Goal: Task Accomplishment & Management: Use online tool/utility

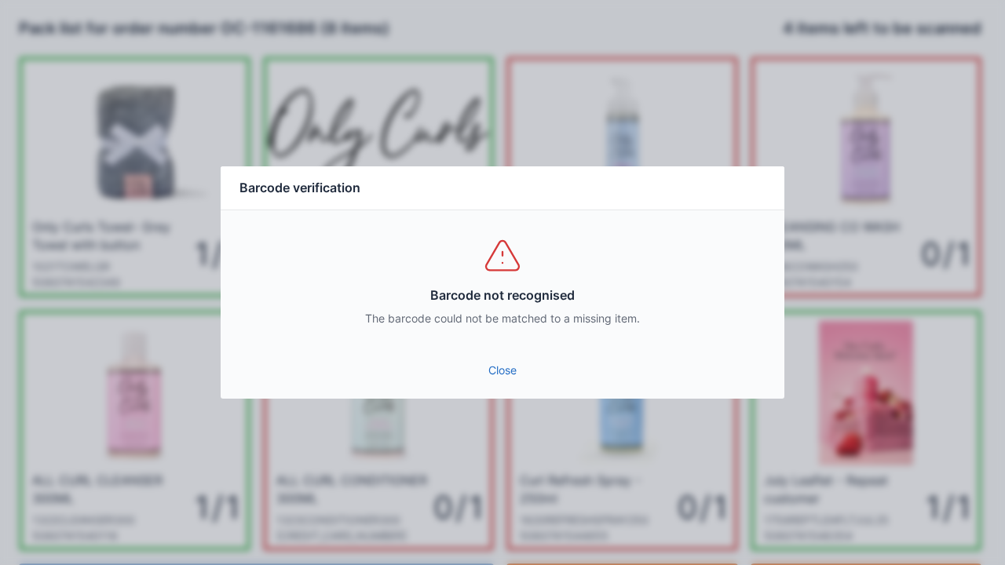
click at [502, 370] on link "Close" at bounding box center [502, 370] width 538 height 28
click at [494, 371] on link "Close" at bounding box center [502, 370] width 538 height 28
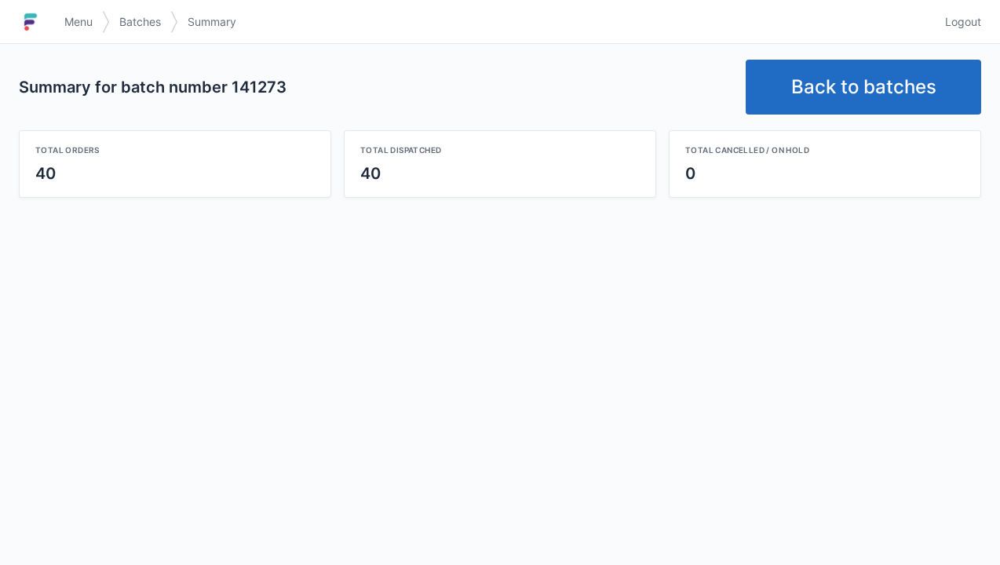
click at [877, 85] on link "Back to batches" at bounding box center [863, 87] width 235 height 55
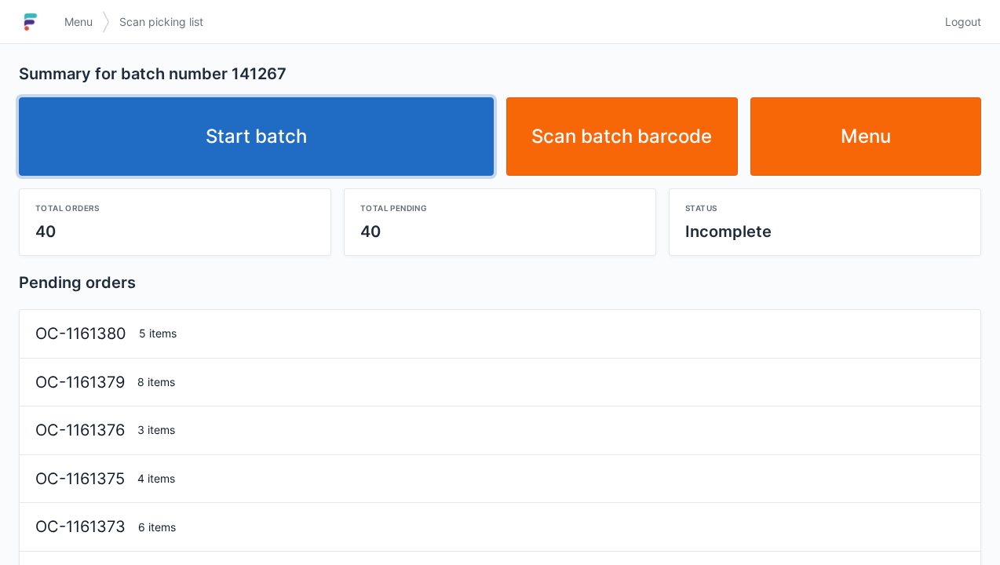
click at [297, 146] on link "Start batch" at bounding box center [256, 136] width 475 height 78
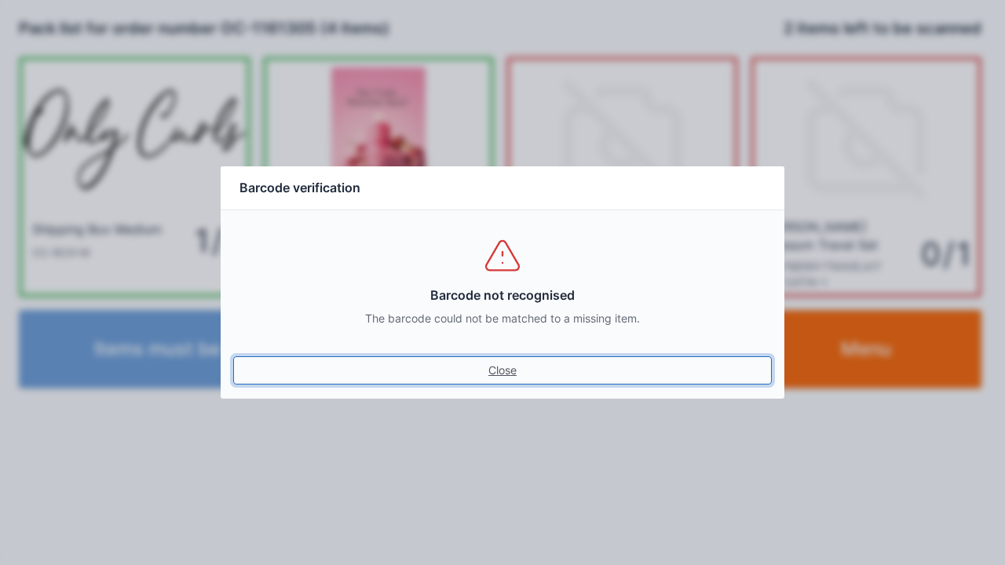
click at [498, 370] on link "Close" at bounding box center [502, 370] width 538 height 28
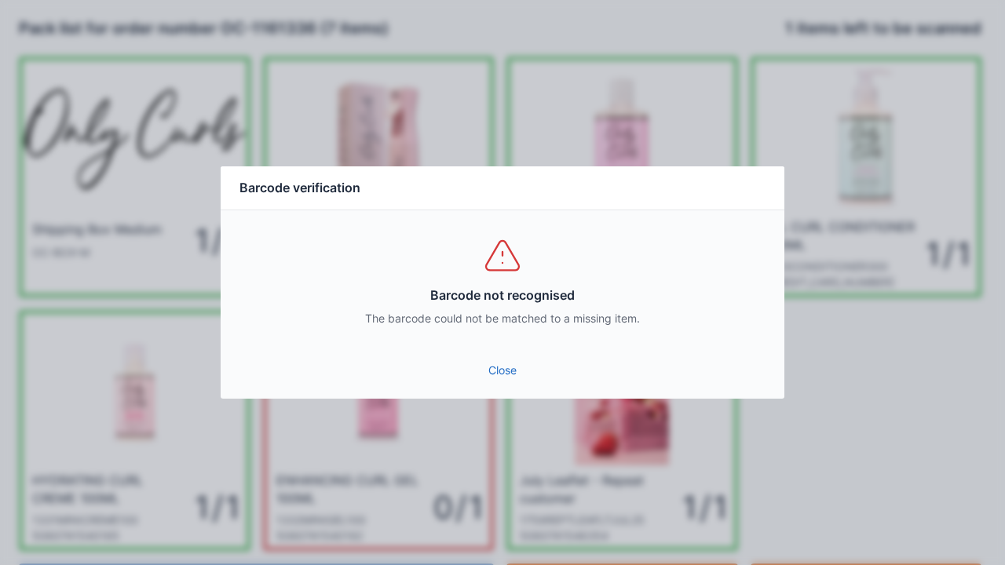
click at [504, 380] on link "Close" at bounding box center [502, 370] width 538 height 28
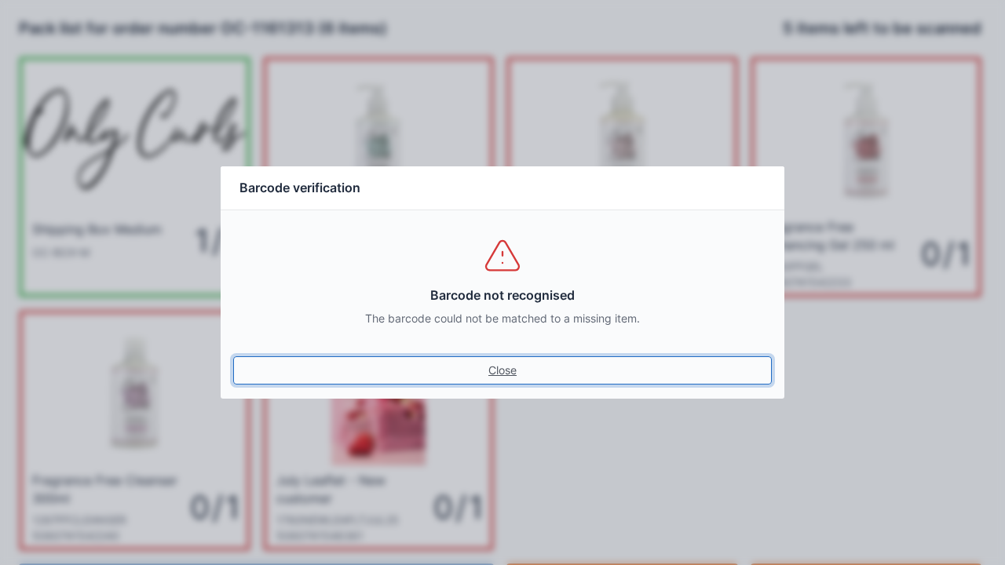
click at [498, 359] on link "Close" at bounding box center [502, 370] width 538 height 28
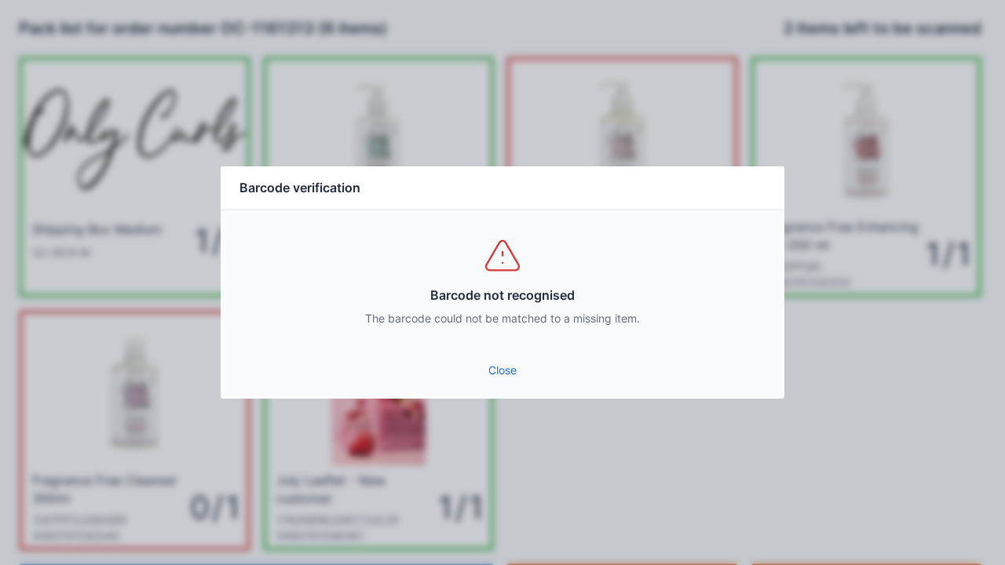
click at [501, 366] on link "Close" at bounding box center [502, 370] width 538 height 28
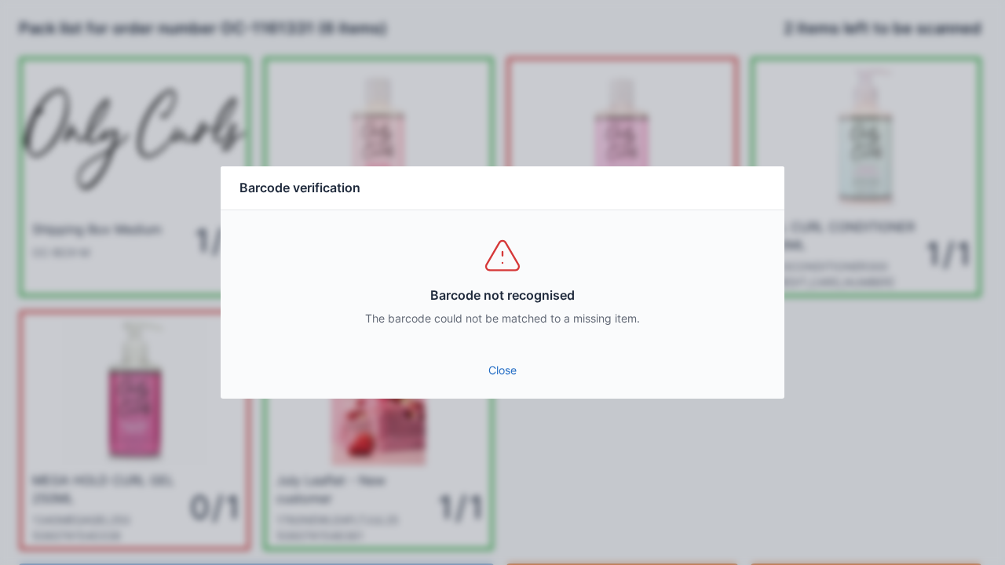
click at [516, 376] on link "Close" at bounding box center [502, 370] width 538 height 28
click at [511, 376] on link "Close" at bounding box center [502, 370] width 538 height 28
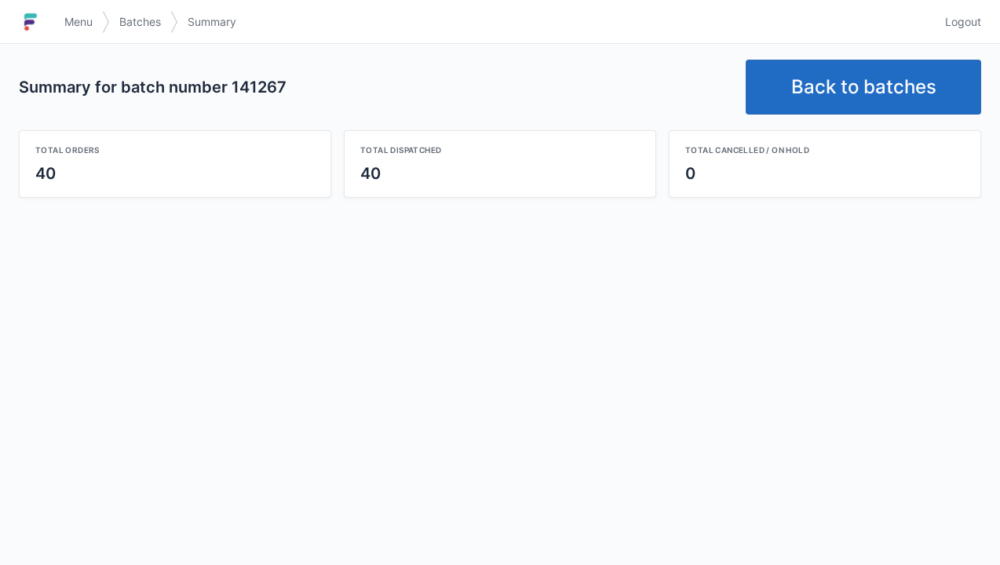
click at [829, 74] on link "Back to batches" at bounding box center [863, 87] width 235 height 55
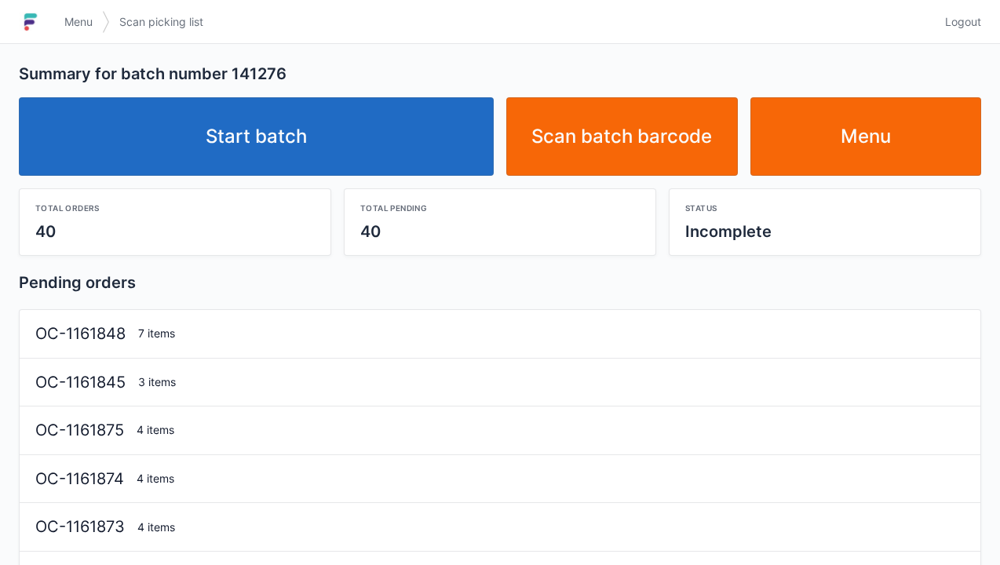
click at [269, 173] on link "Start batch" at bounding box center [256, 136] width 475 height 78
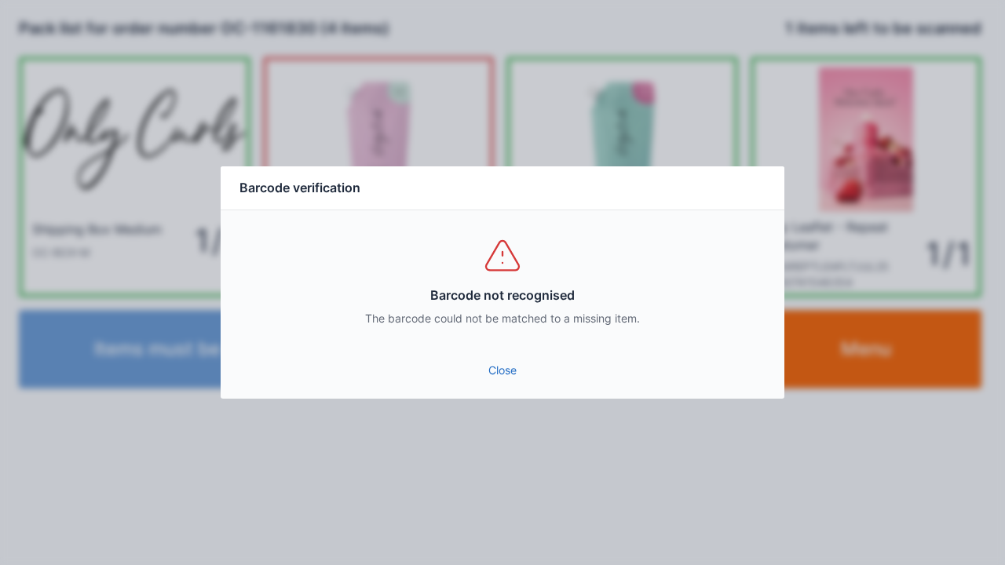
click at [487, 383] on link "Close" at bounding box center [502, 370] width 538 height 28
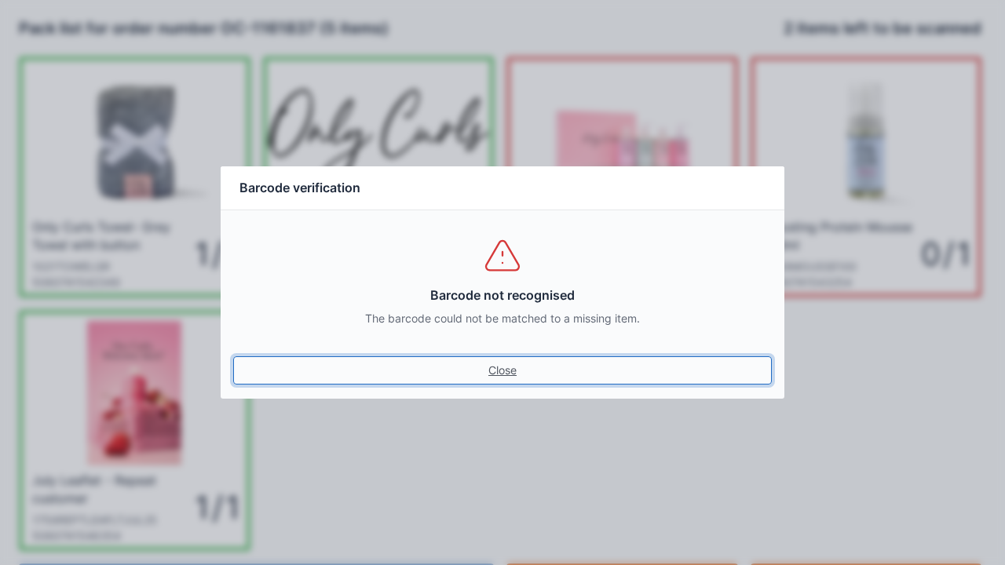
click at [501, 380] on link "Close" at bounding box center [502, 370] width 538 height 28
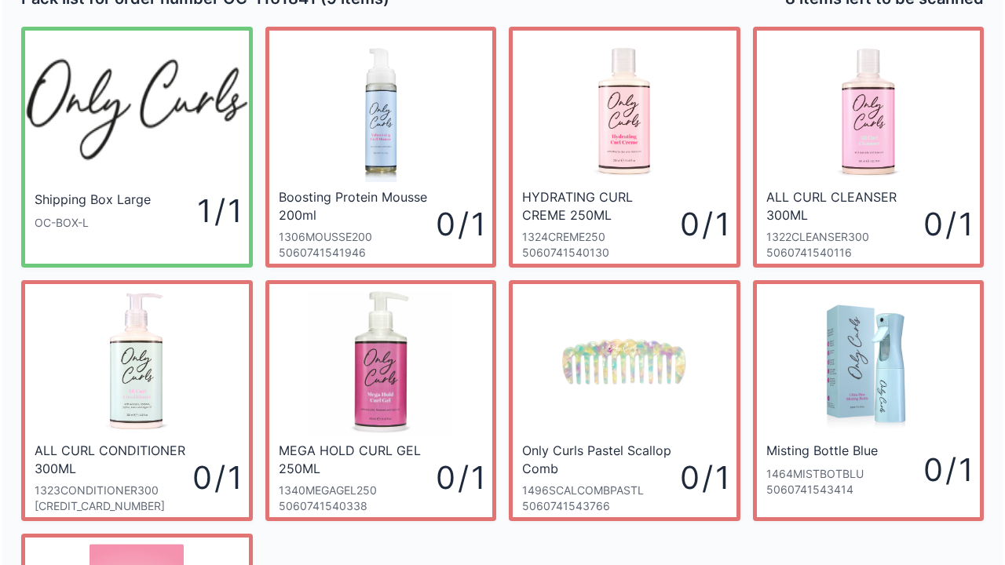
scroll to position [22, 0]
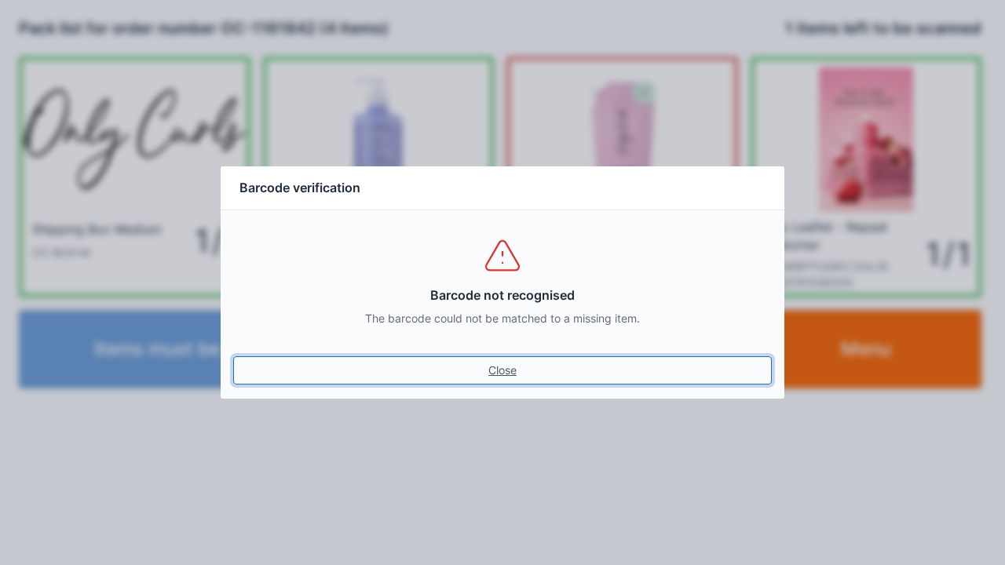
click at [498, 380] on link "Close" at bounding box center [502, 370] width 538 height 28
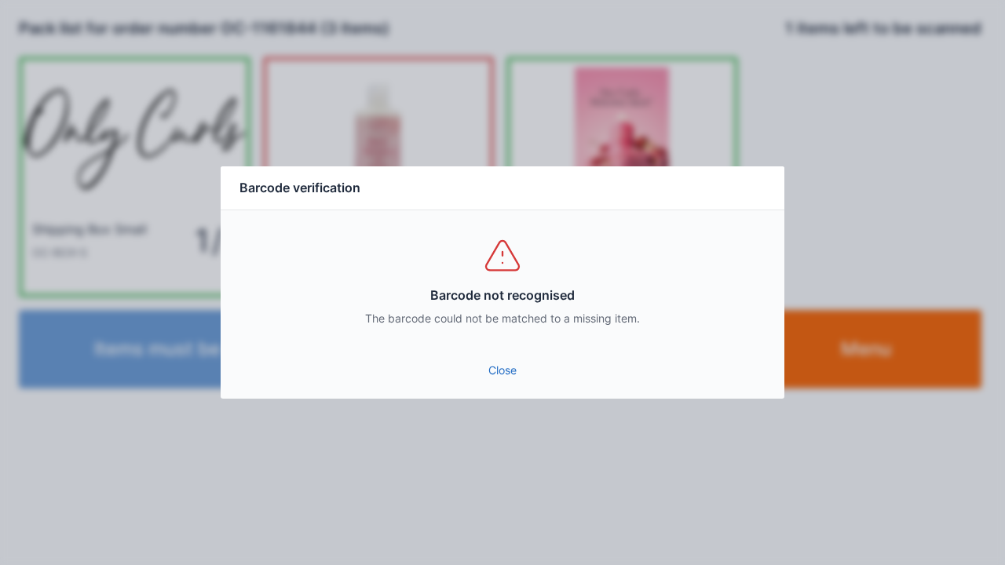
click at [510, 375] on link "Close" at bounding box center [502, 370] width 538 height 28
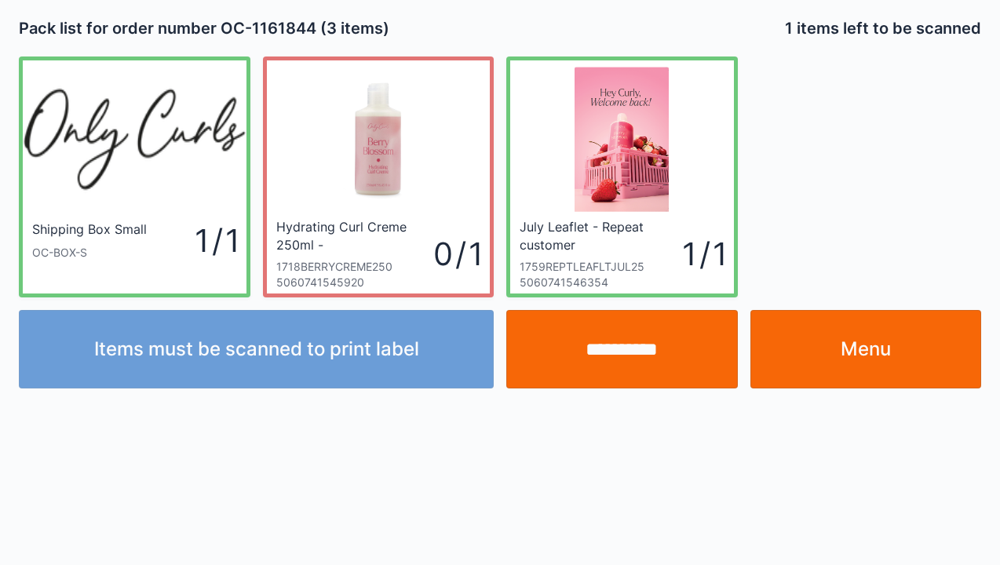
click at [614, 354] on input "**********" at bounding box center [622, 349] width 232 height 78
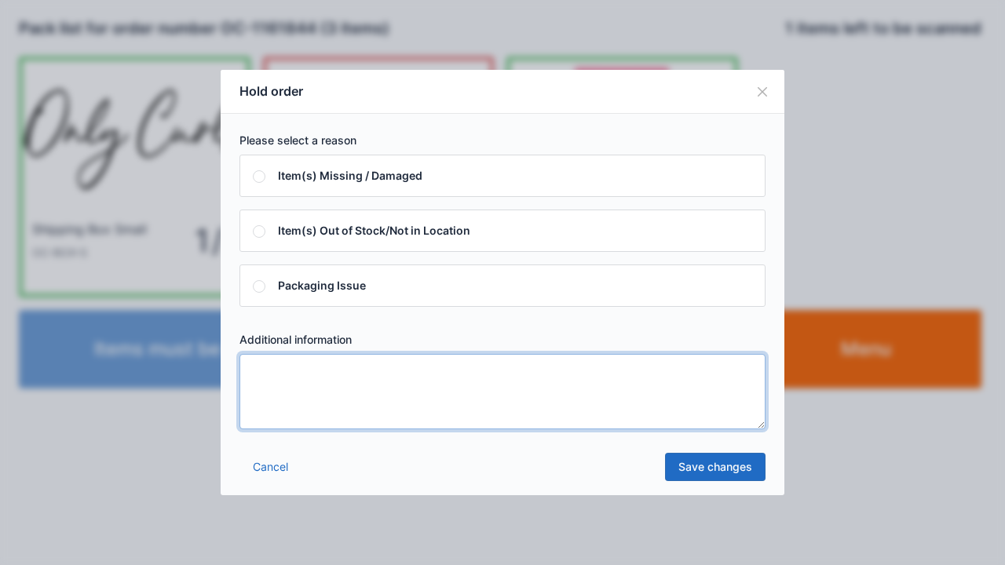
click at [262, 372] on textarea at bounding box center [502, 391] width 526 height 75
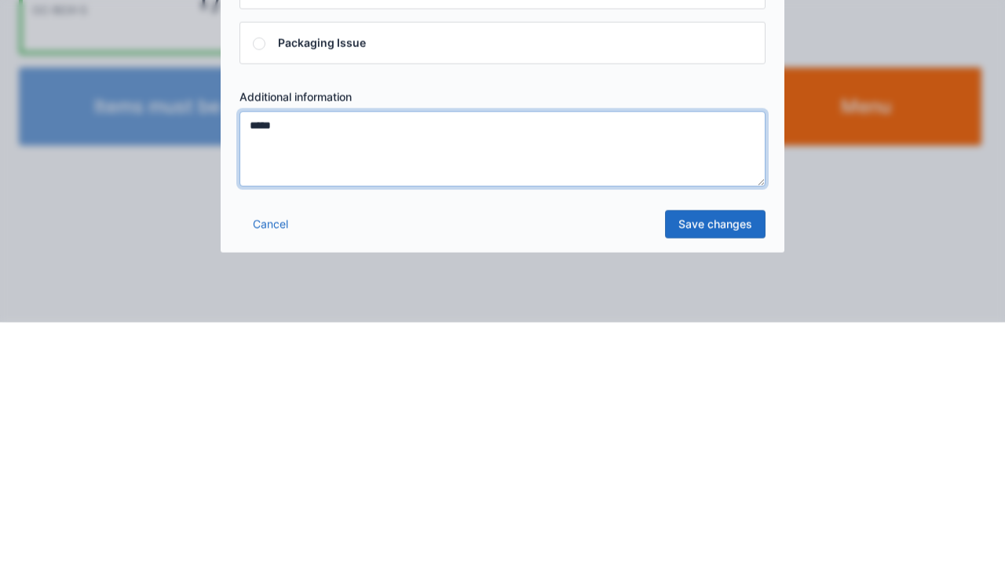
type textarea "*****"
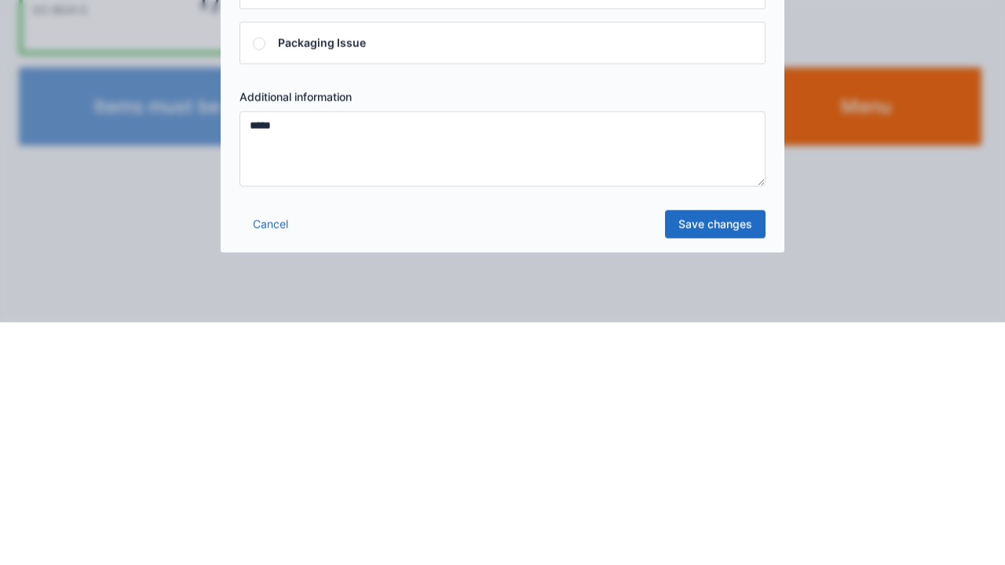
click at [736, 488] on div "Cancel Save changes" at bounding box center [503, 471] width 564 height 47
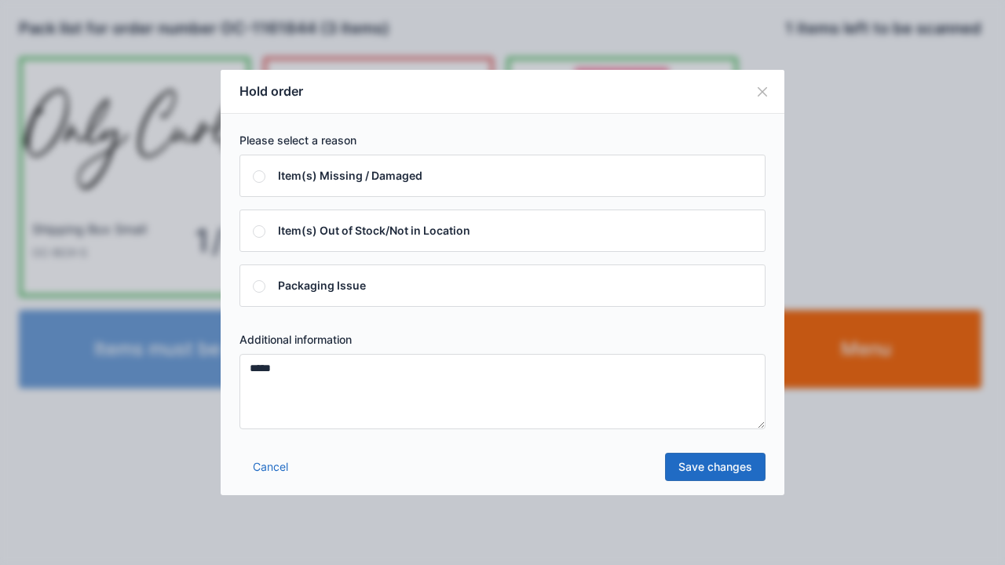
click at [720, 466] on link "Save changes" at bounding box center [715, 467] width 100 height 28
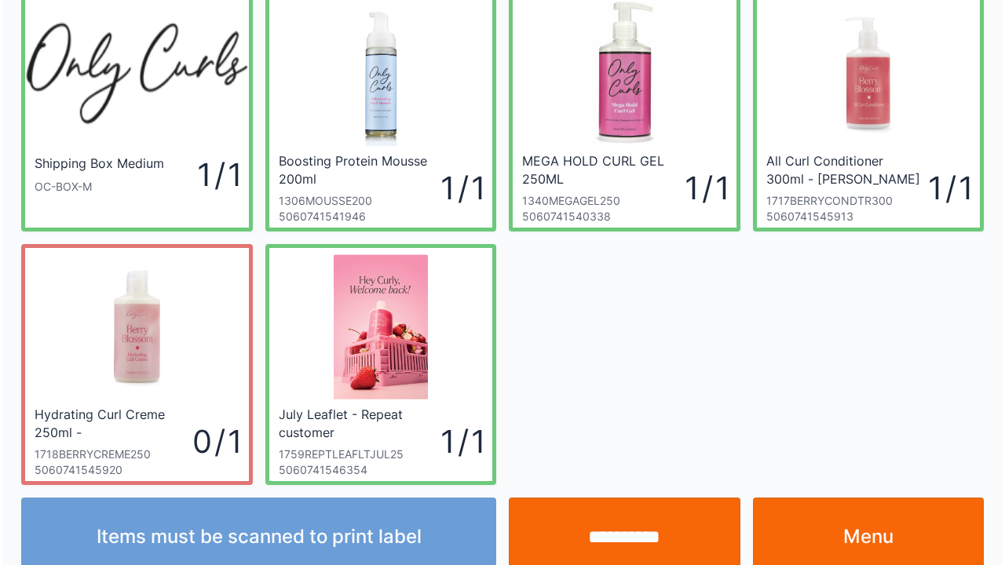
scroll to position [91, 0]
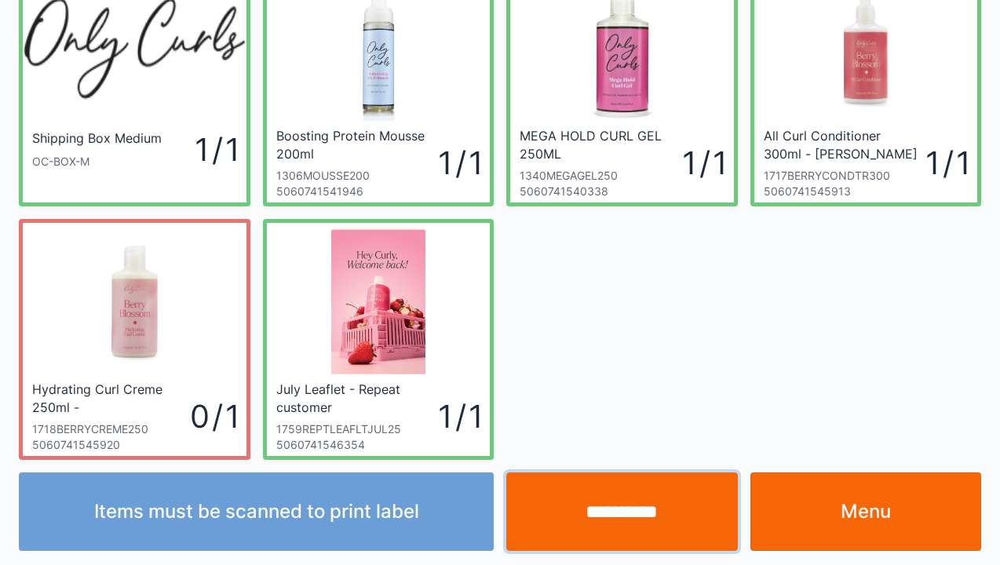
click at [631, 506] on input "**********" at bounding box center [622, 511] width 232 height 78
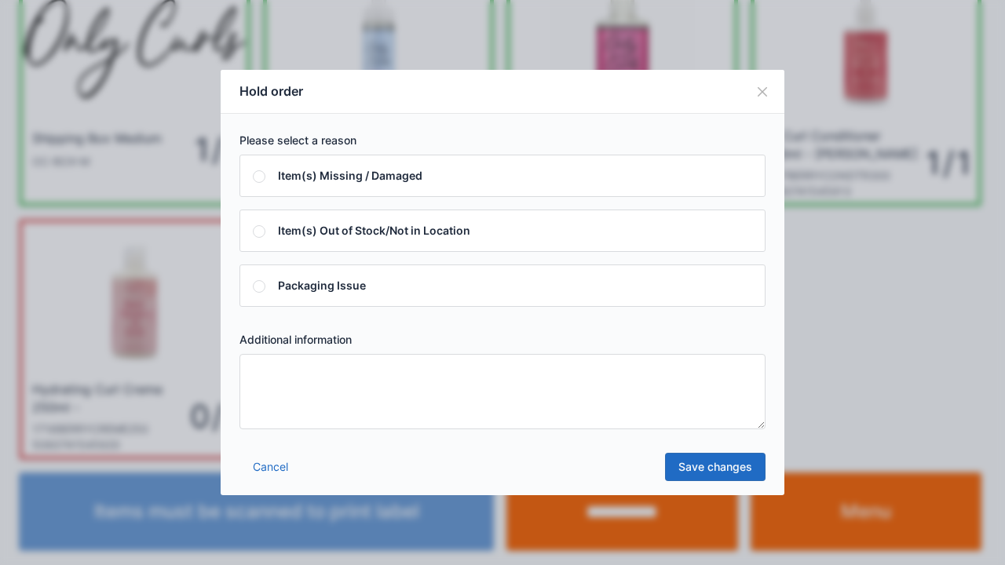
click at [266, 396] on textarea at bounding box center [502, 391] width 526 height 75
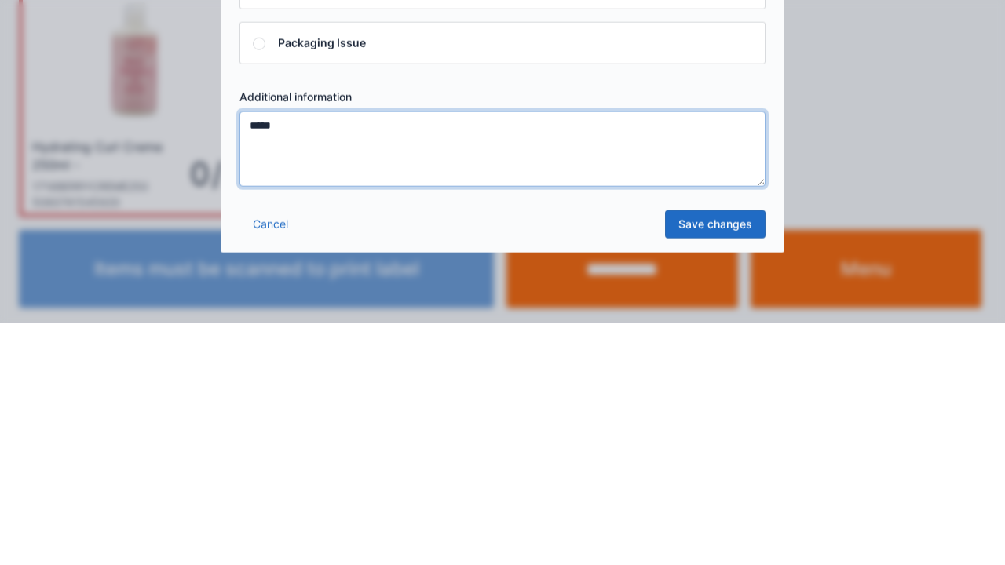
type textarea "*****"
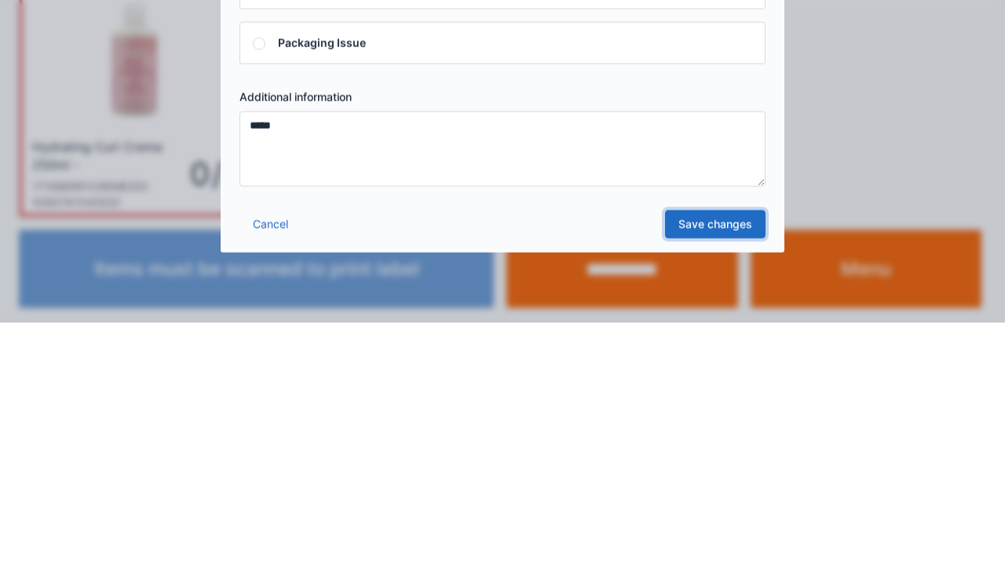
click at [720, 476] on link "Save changes" at bounding box center [715, 467] width 100 height 28
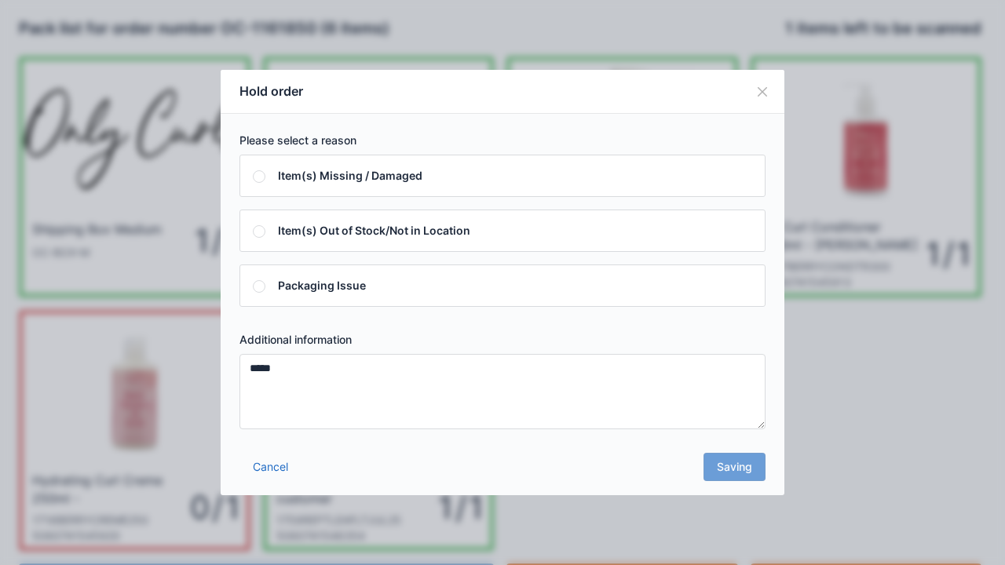
click at [737, 474] on div "Cancel Saving" at bounding box center [503, 471] width 564 height 47
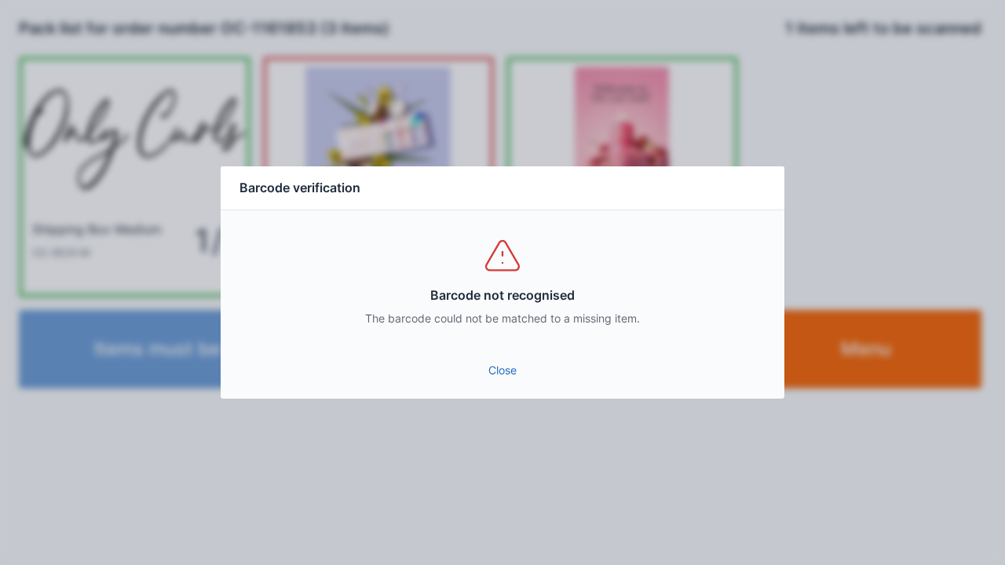
click at [493, 372] on link "Close" at bounding box center [502, 370] width 538 height 28
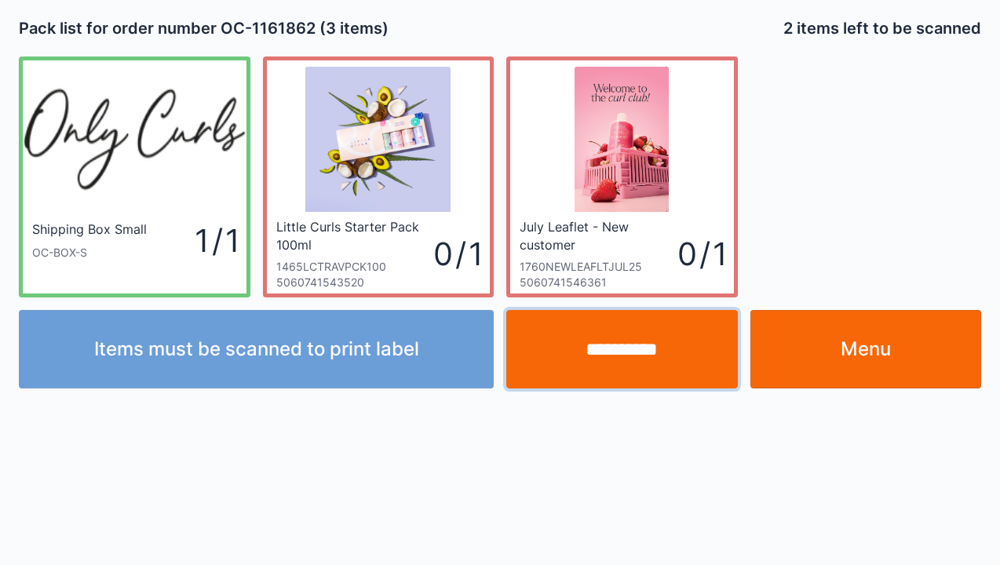
click at [618, 366] on input "**********" at bounding box center [622, 349] width 232 height 78
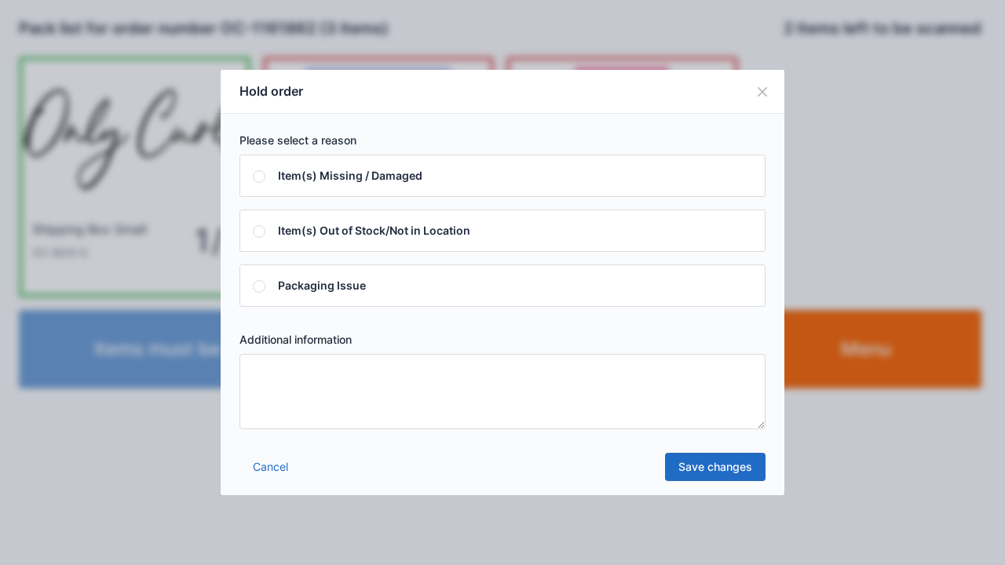
click at [275, 476] on link "Cancel" at bounding box center [270, 467] width 62 height 28
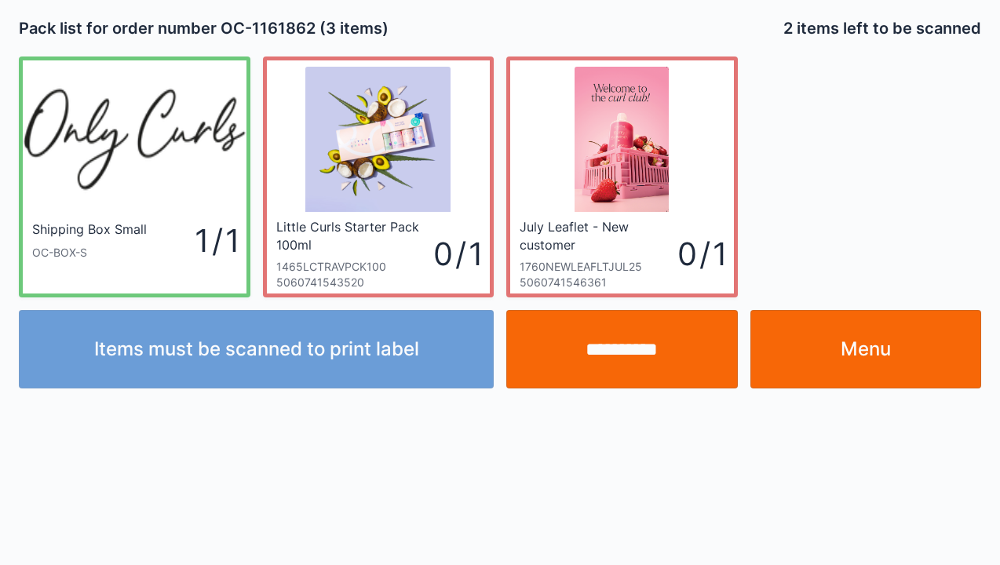
click at [886, 351] on link "Menu" at bounding box center [866, 349] width 232 height 78
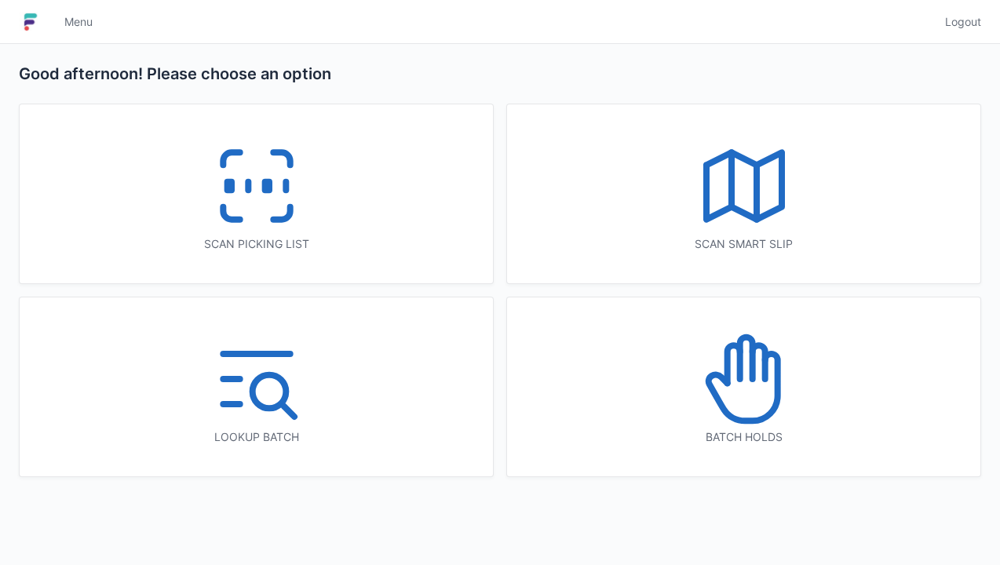
click at [728, 396] on icon at bounding box center [744, 379] width 100 height 100
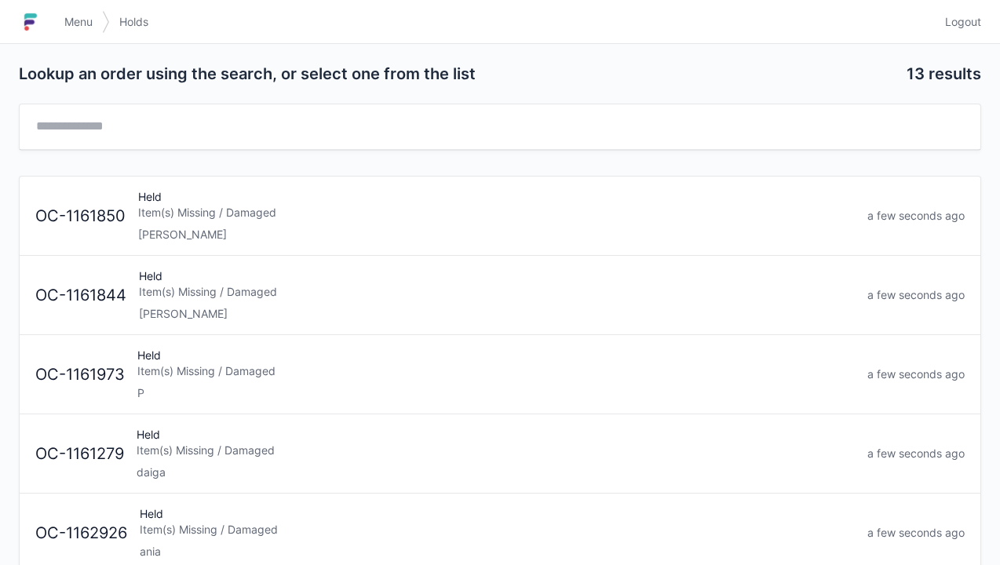
click at [239, 213] on div "Item(s) Missing / Damaged" at bounding box center [496, 213] width 717 height 16
click at [305, 307] on div "[PERSON_NAME]" at bounding box center [497, 314] width 716 height 16
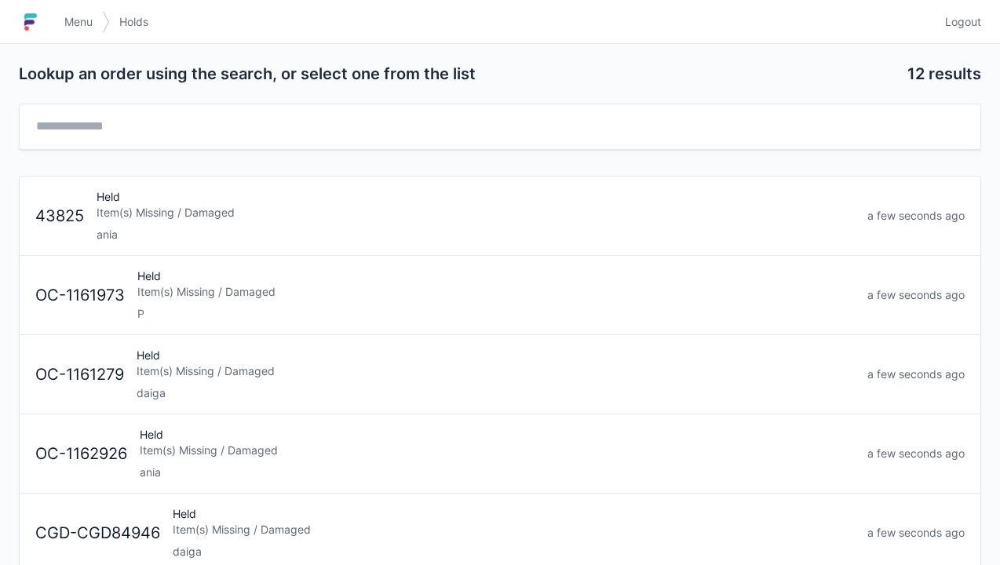
click at [82, 27] on span "Menu" at bounding box center [78, 22] width 28 height 16
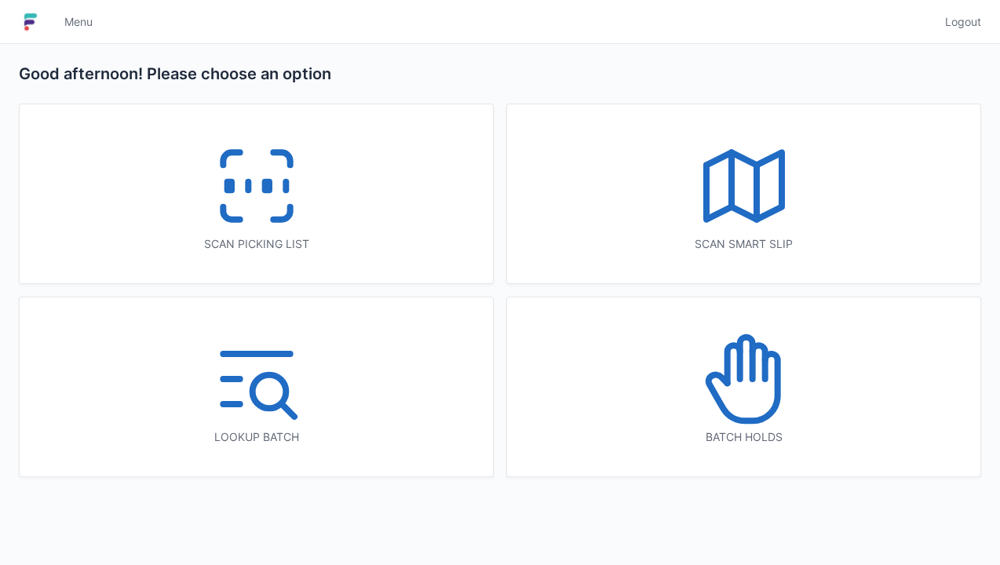
click at [248, 184] on line at bounding box center [248, 186] width 0 height 9
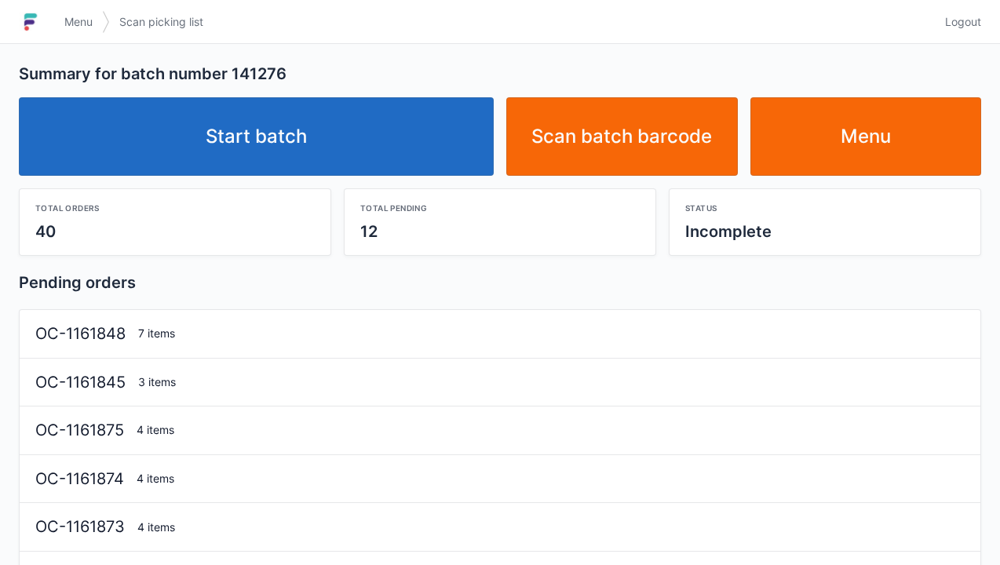
click at [301, 133] on link "Start batch" at bounding box center [256, 136] width 475 height 78
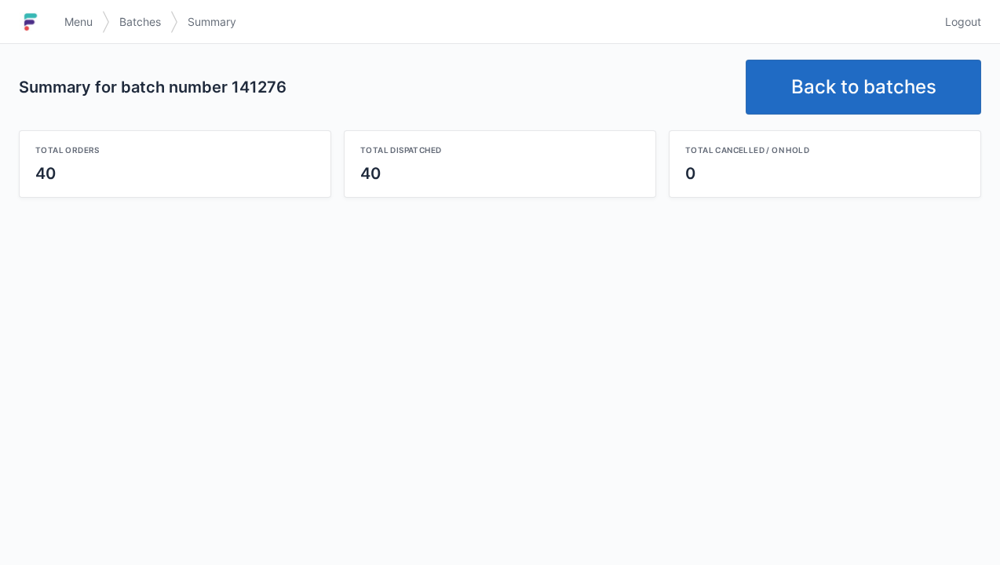
click at [837, 82] on link "Back to batches" at bounding box center [863, 87] width 235 height 55
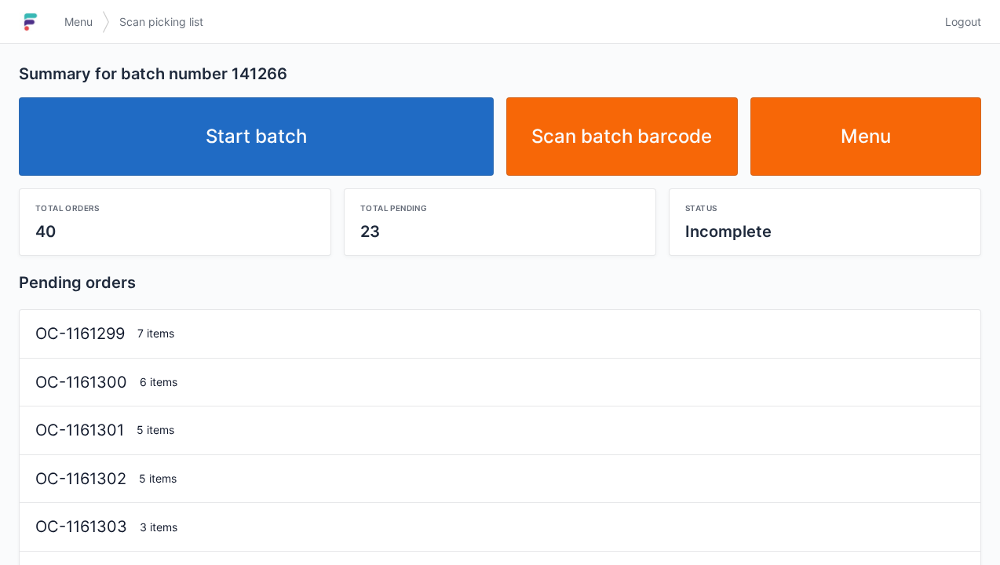
click at [304, 144] on link "Start batch" at bounding box center [256, 136] width 475 height 78
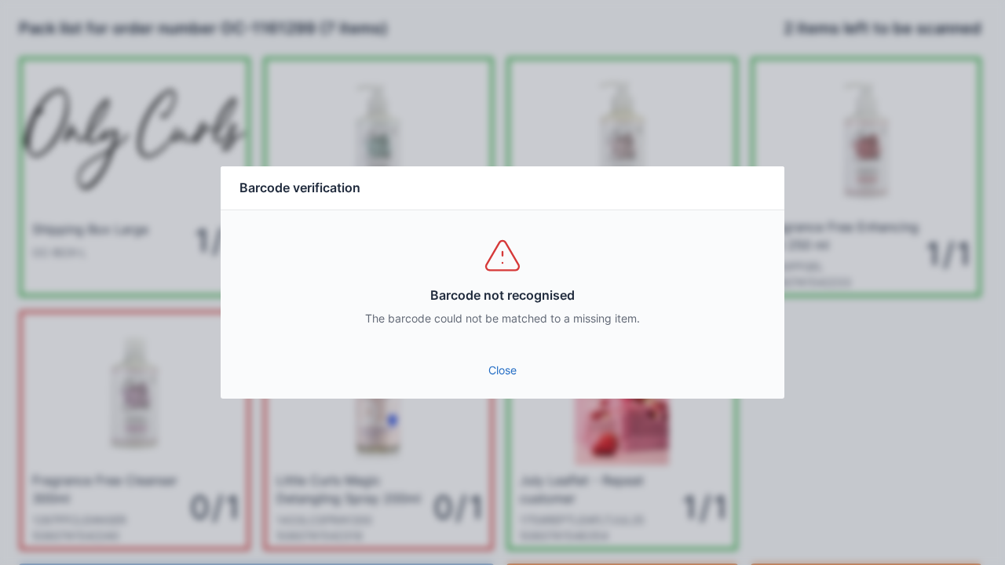
click at [527, 347] on div "Barcode not recognised The barcode could not be matched to a missing item." at bounding box center [503, 280] width 564 height 141
click at [509, 381] on link "Close" at bounding box center [502, 370] width 538 height 28
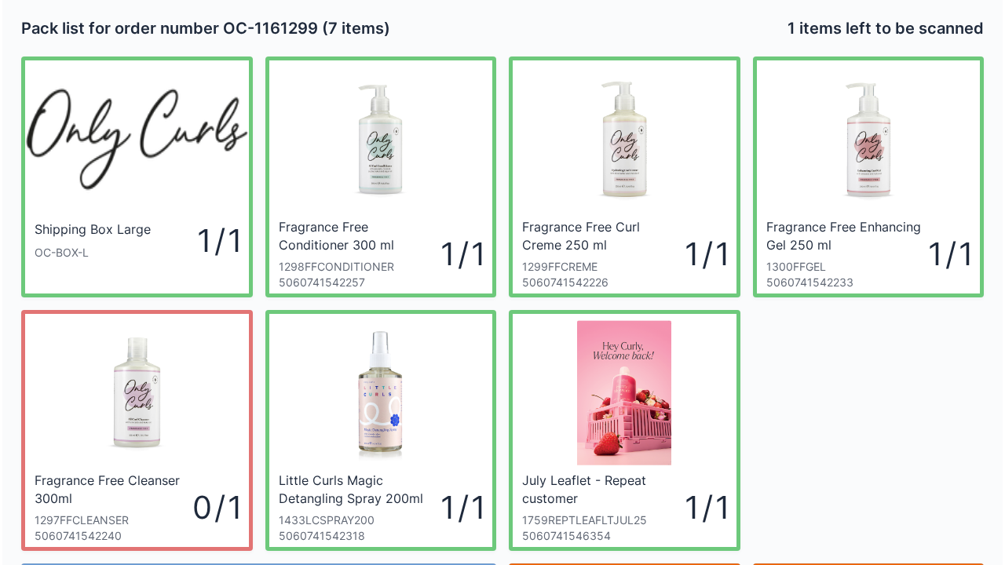
scroll to position [91, 0]
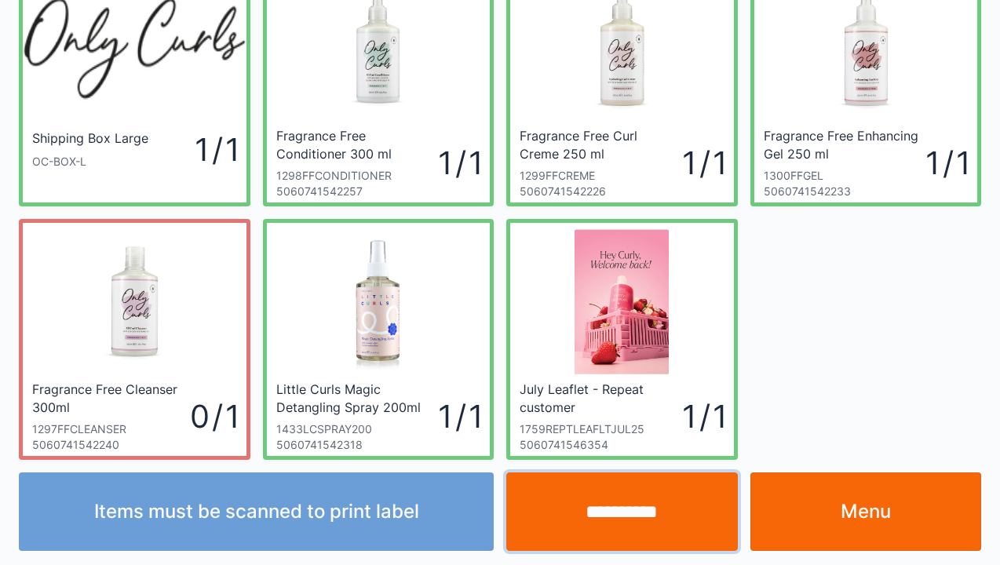
click at [626, 523] on input "**********" at bounding box center [622, 511] width 232 height 78
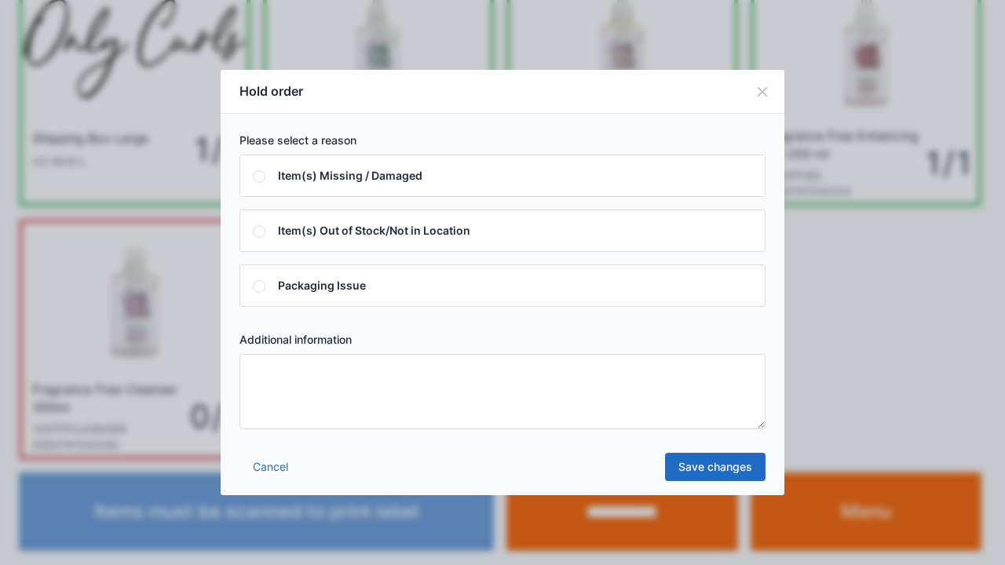
click at [260, 386] on textarea at bounding box center [502, 391] width 526 height 75
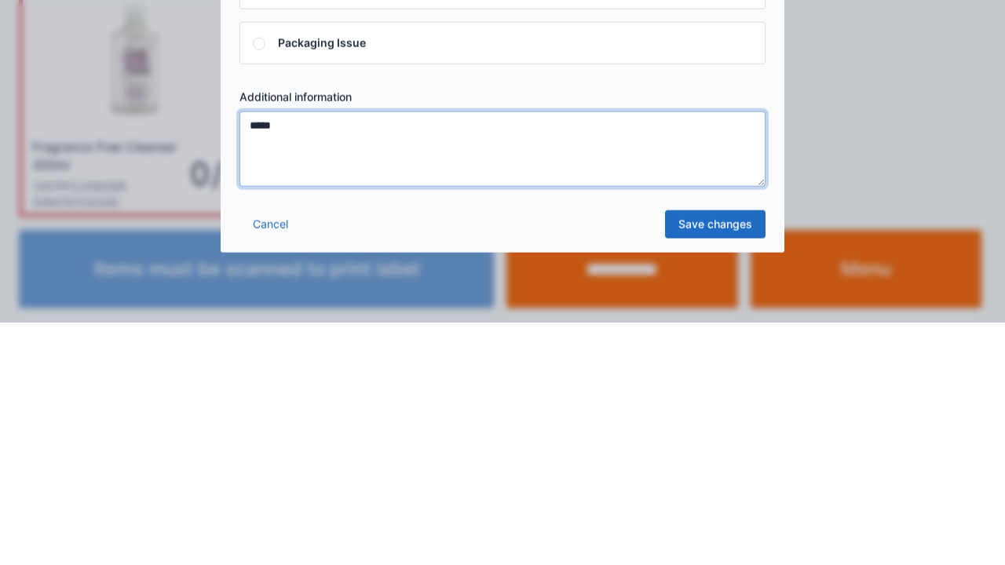
type textarea "*****"
click at [705, 468] on link "Save changes" at bounding box center [715, 467] width 100 height 28
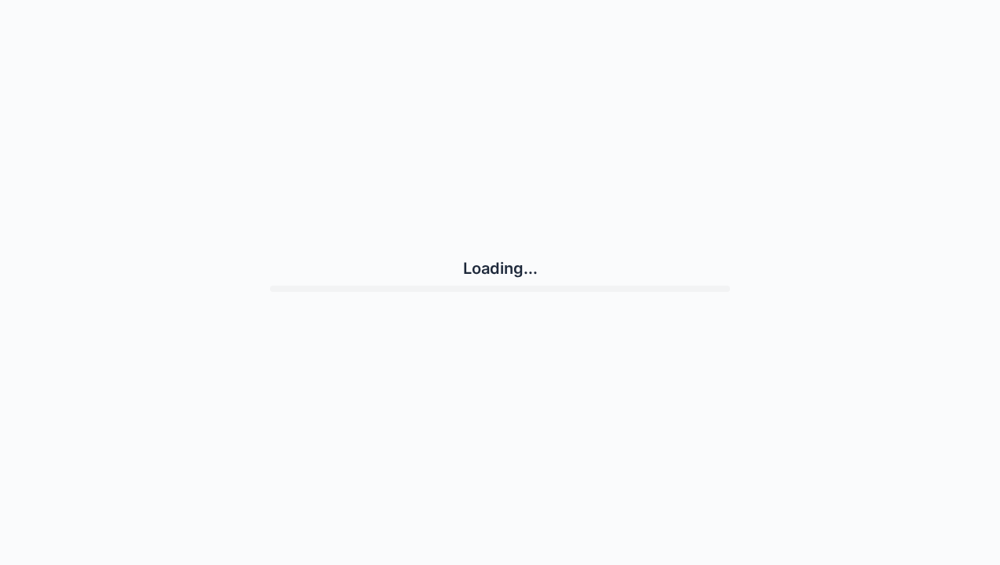
click at [726, 466] on div "Loading..." at bounding box center [500, 274] width 962 height 537
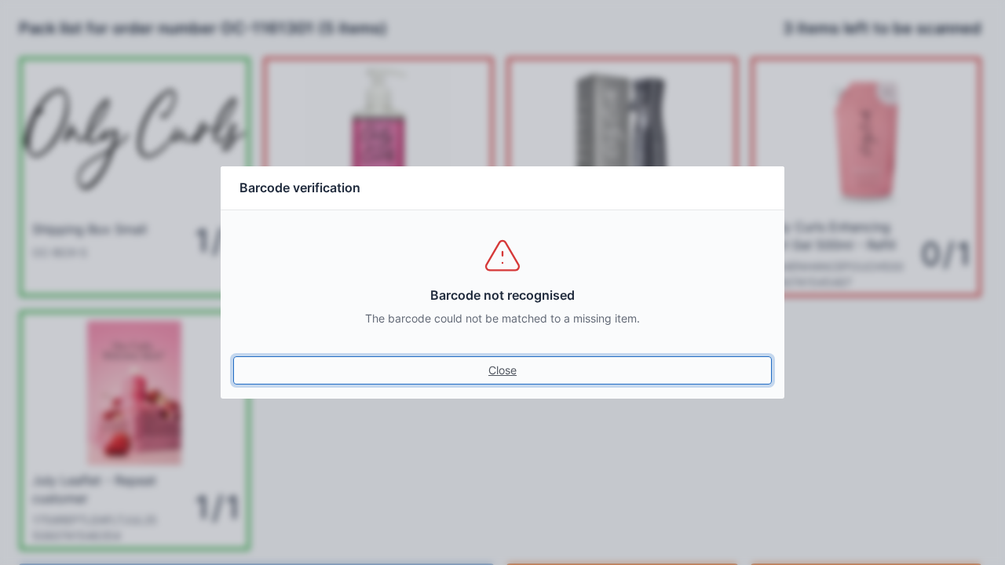
click at [517, 380] on link "Close" at bounding box center [502, 370] width 538 height 28
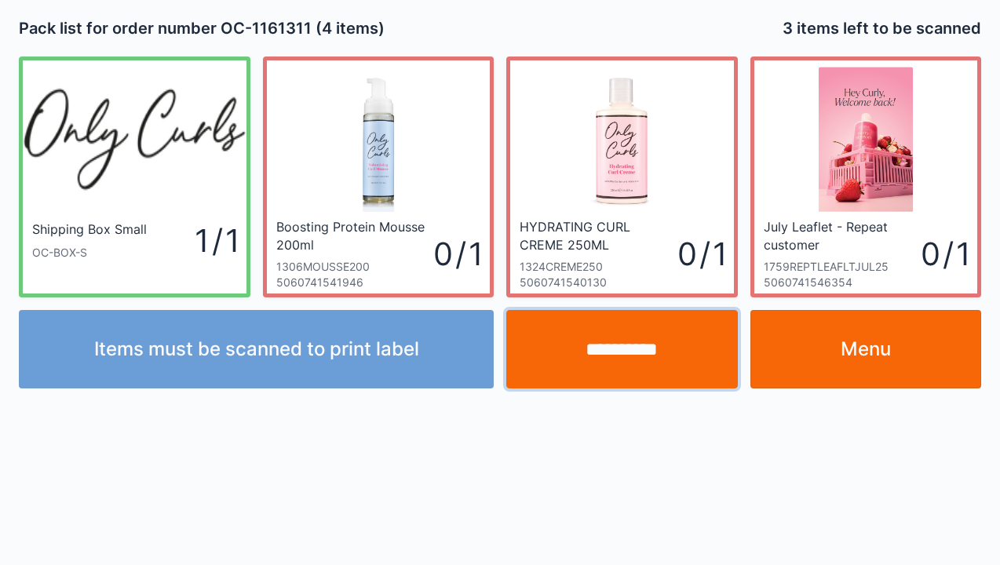
click at [634, 349] on input "**********" at bounding box center [622, 349] width 232 height 78
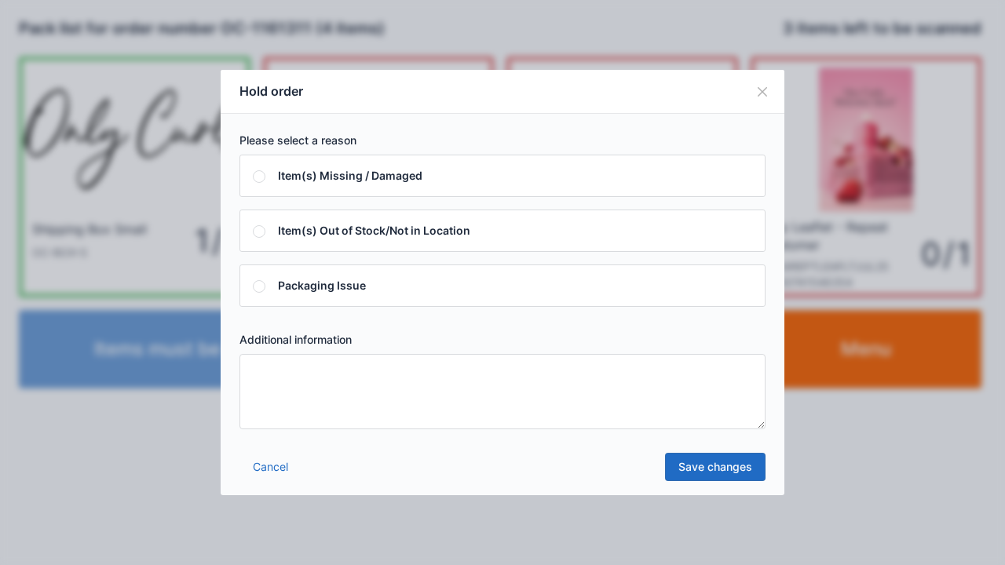
click at [262, 479] on link "Cancel" at bounding box center [270, 467] width 62 height 28
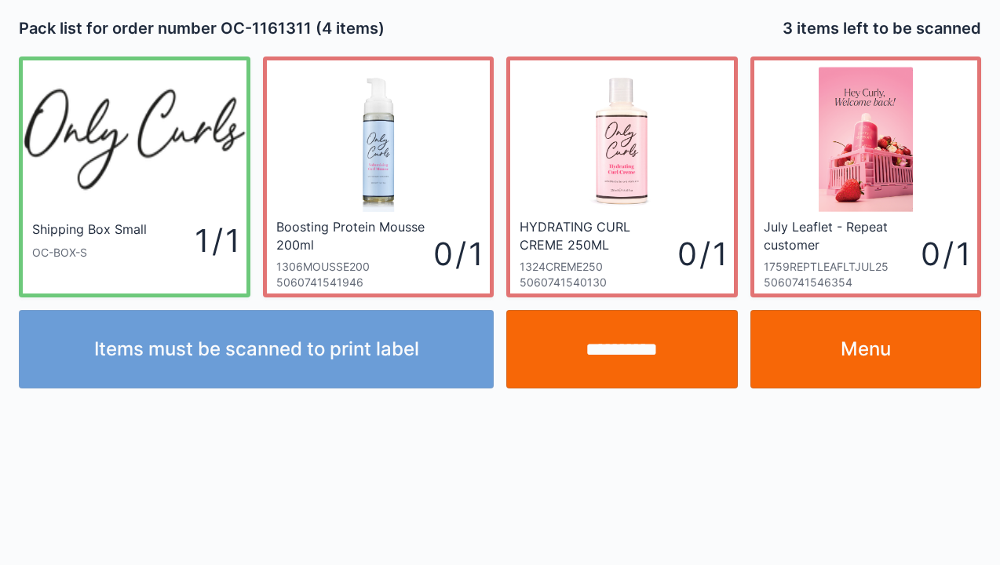
click at [874, 355] on link "Menu" at bounding box center [866, 349] width 232 height 78
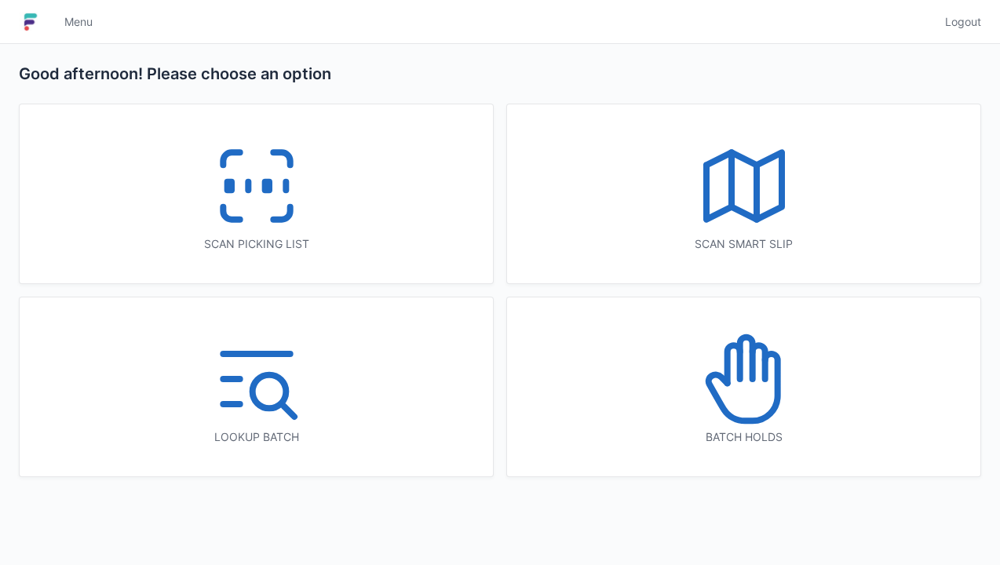
click at [747, 380] on icon at bounding box center [744, 379] width 100 height 100
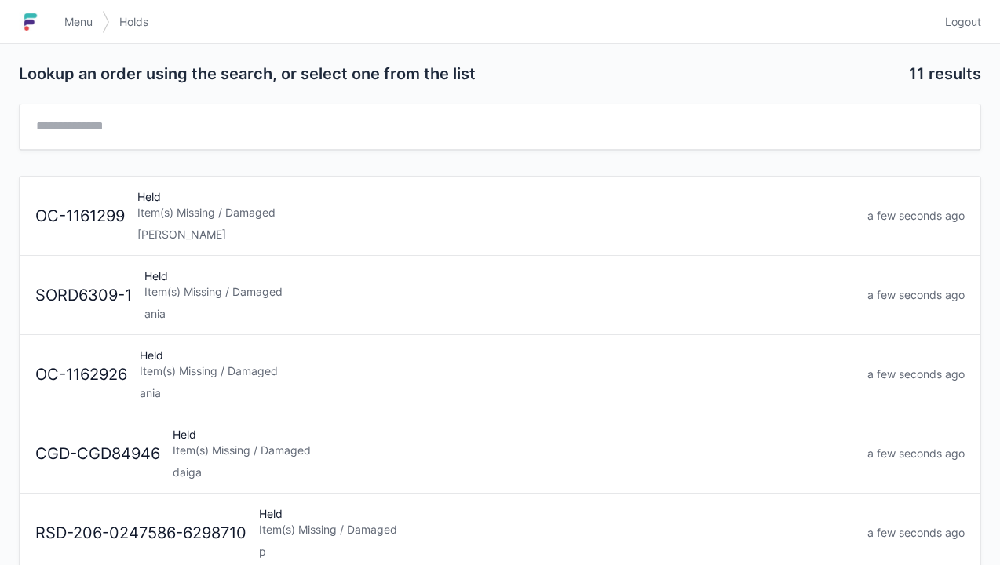
click at [242, 217] on div "Item(s) Missing / Damaged" at bounding box center [495, 213] width 717 height 16
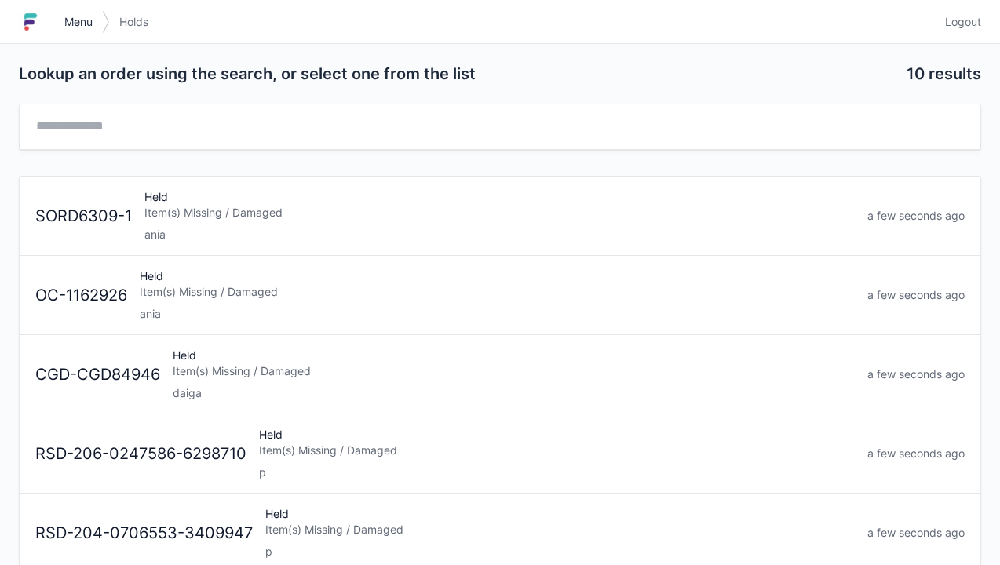
click at [88, 27] on span "Menu" at bounding box center [78, 22] width 28 height 16
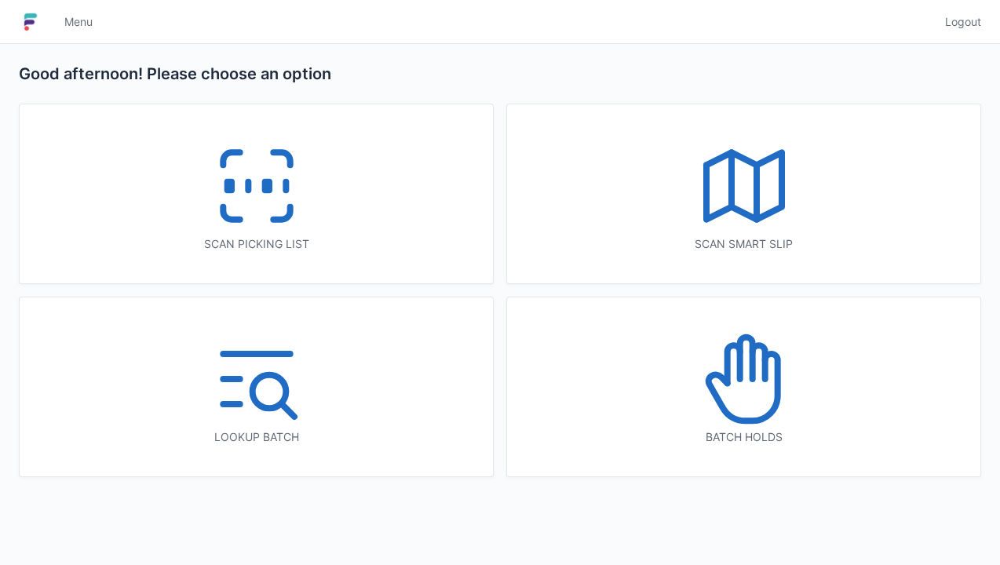
click at [273, 218] on icon at bounding box center [281, 213] width 16 height 13
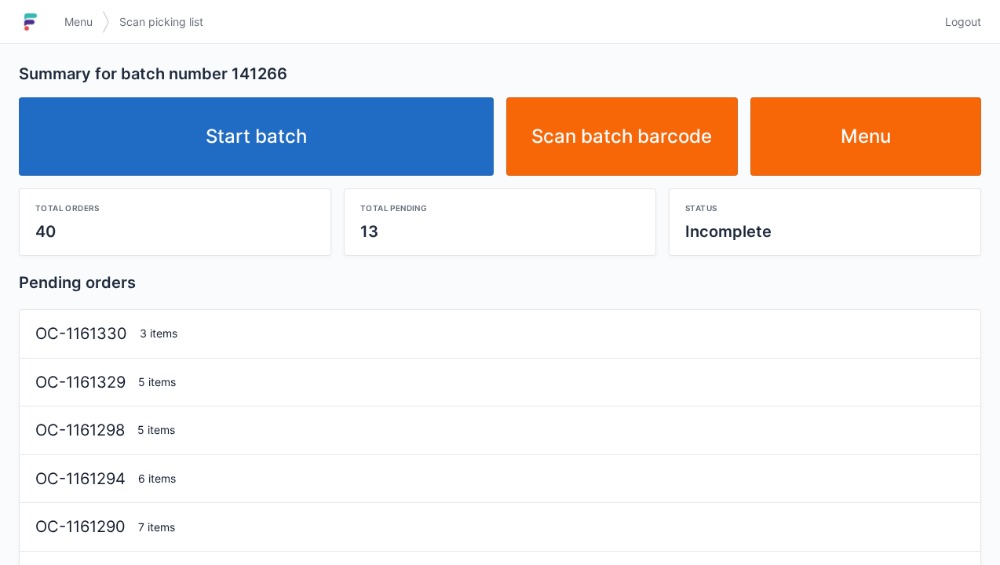
click at [270, 144] on link "Start batch" at bounding box center [256, 136] width 475 height 78
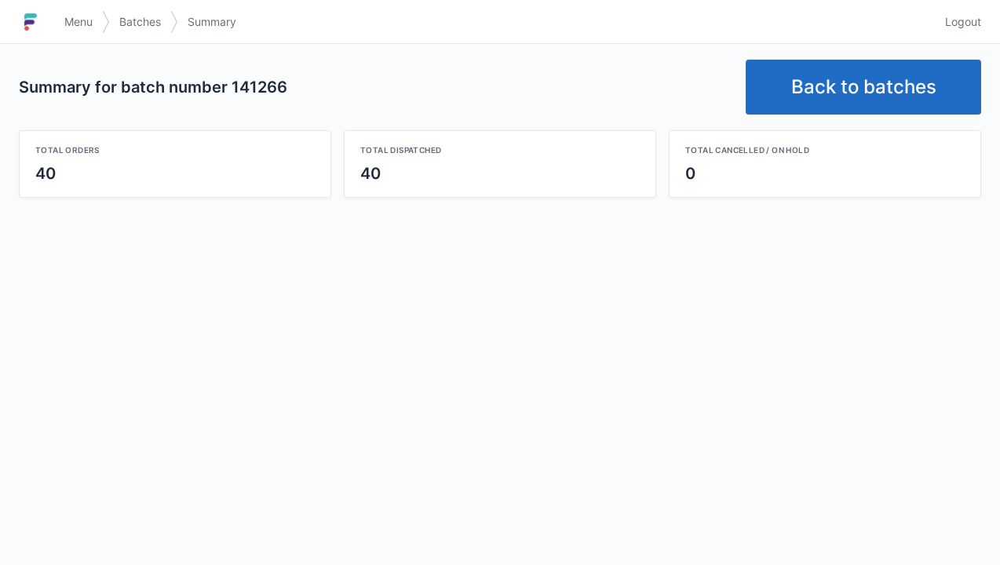
click at [839, 94] on link "Back to batches" at bounding box center [863, 87] width 235 height 55
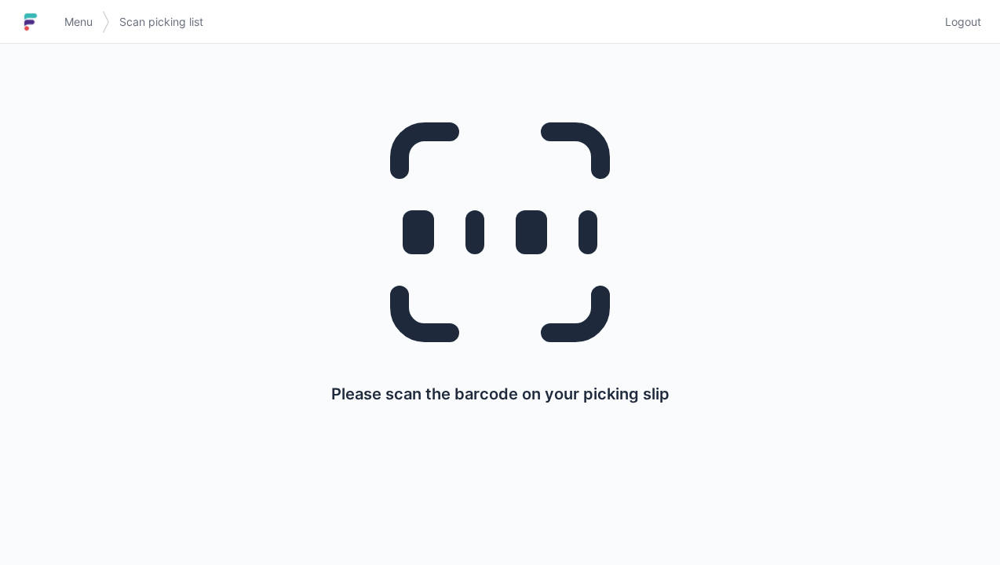
click at [82, 19] on span "Menu" at bounding box center [78, 22] width 28 height 16
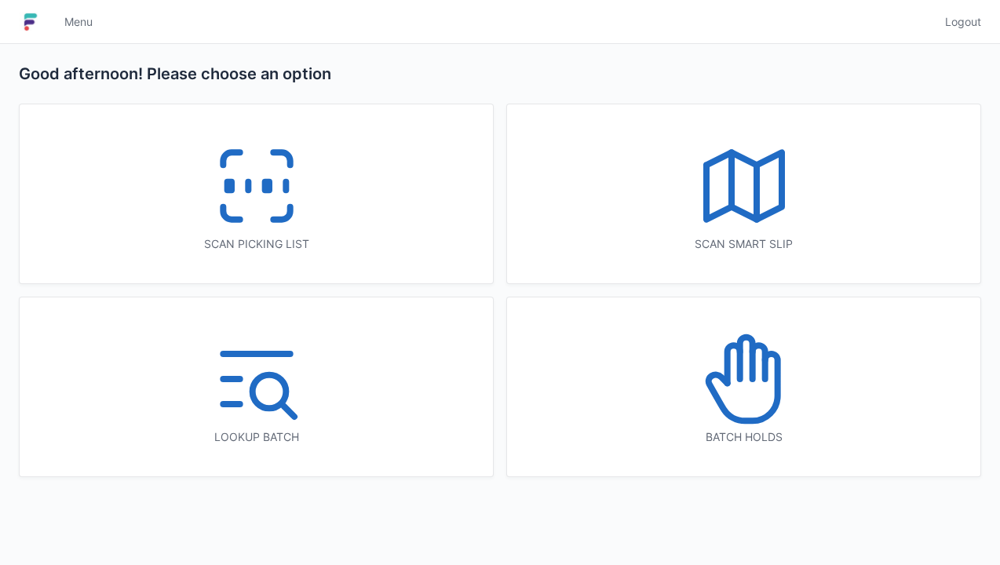
click at [261, 210] on icon at bounding box center [256, 186] width 100 height 100
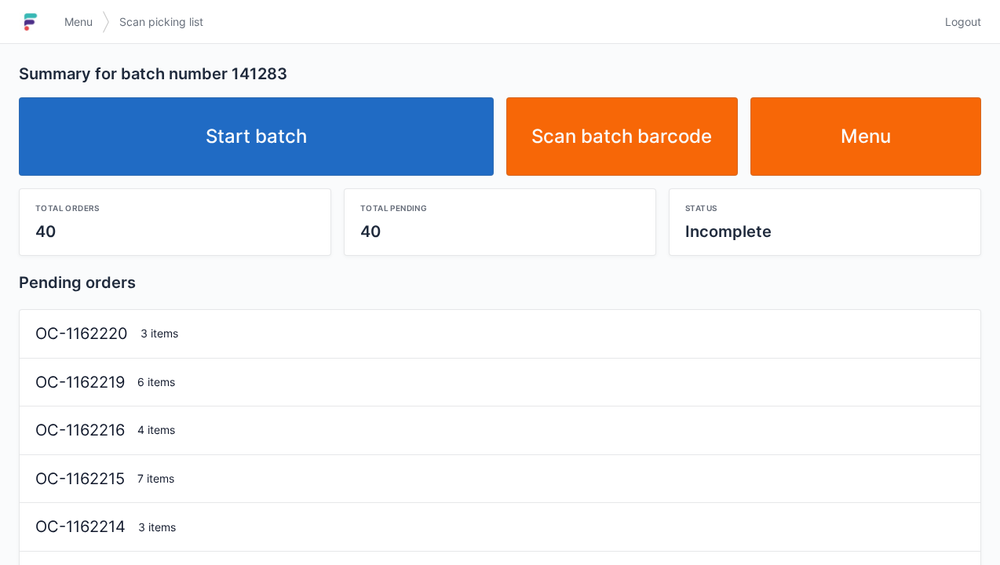
click at [301, 154] on link "Start batch" at bounding box center [256, 136] width 475 height 78
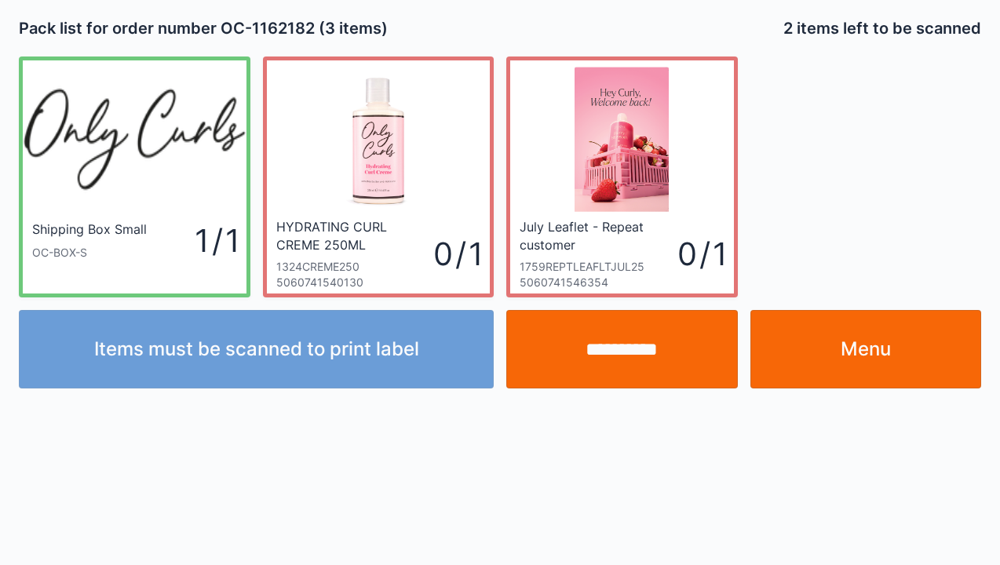
click at [860, 350] on link "Menu" at bounding box center [866, 349] width 232 height 78
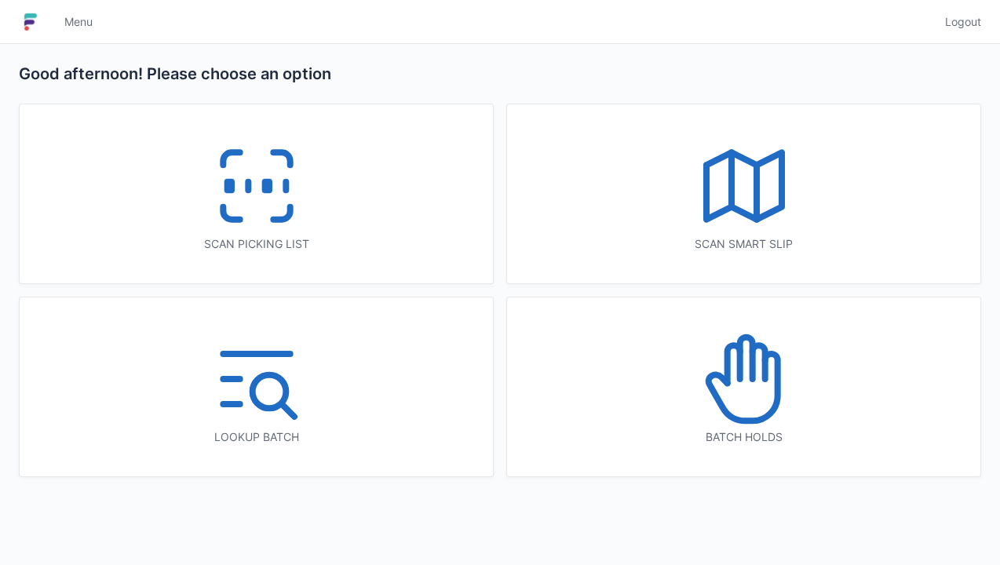
click at [248, 182] on line at bounding box center [248, 186] width 0 height 9
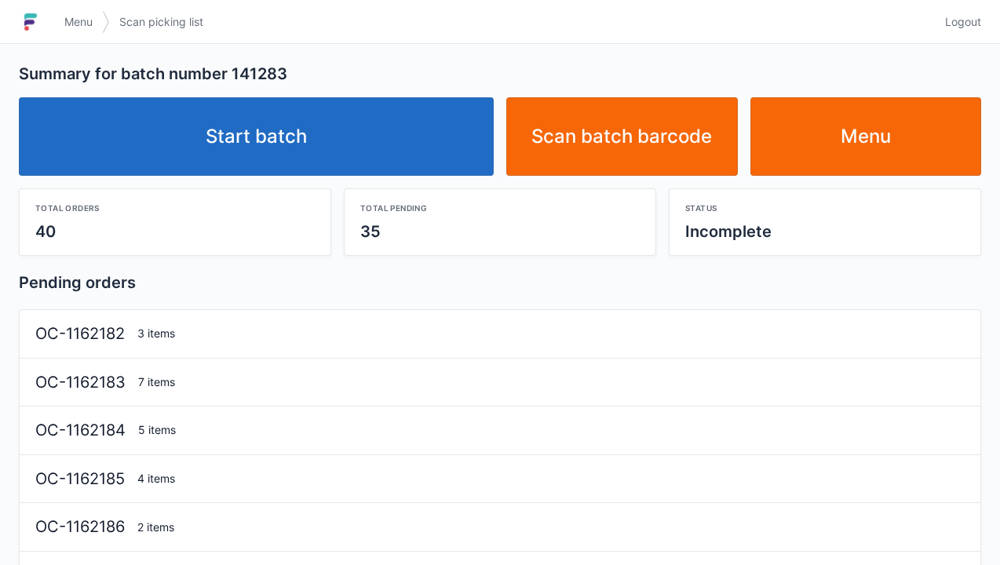
click at [255, 137] on link "Start batch" at bounding box center [256, 136] width 475 height 78
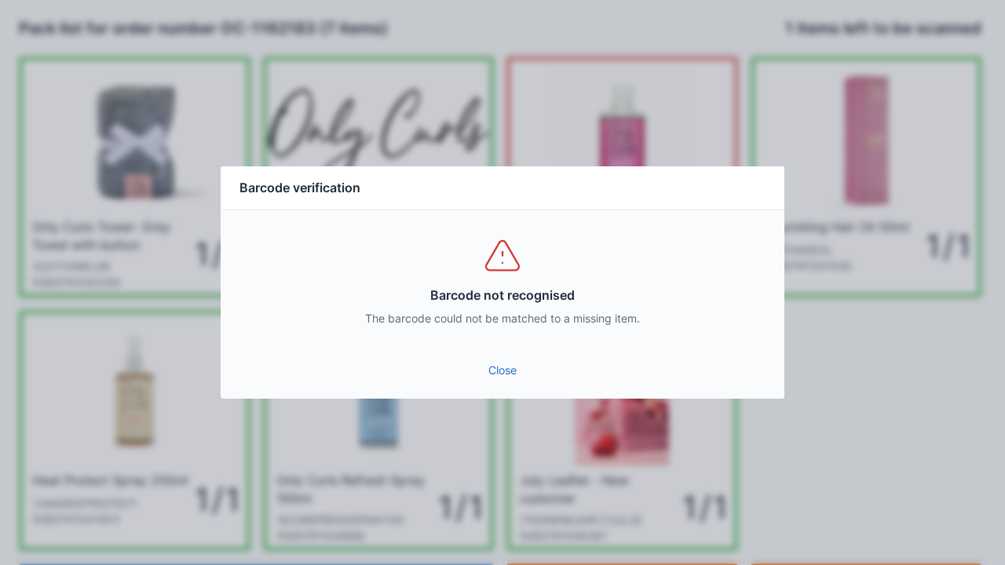
click at [498, 378] on link "Close" at bounding box center [502, 370] width 538 height 28
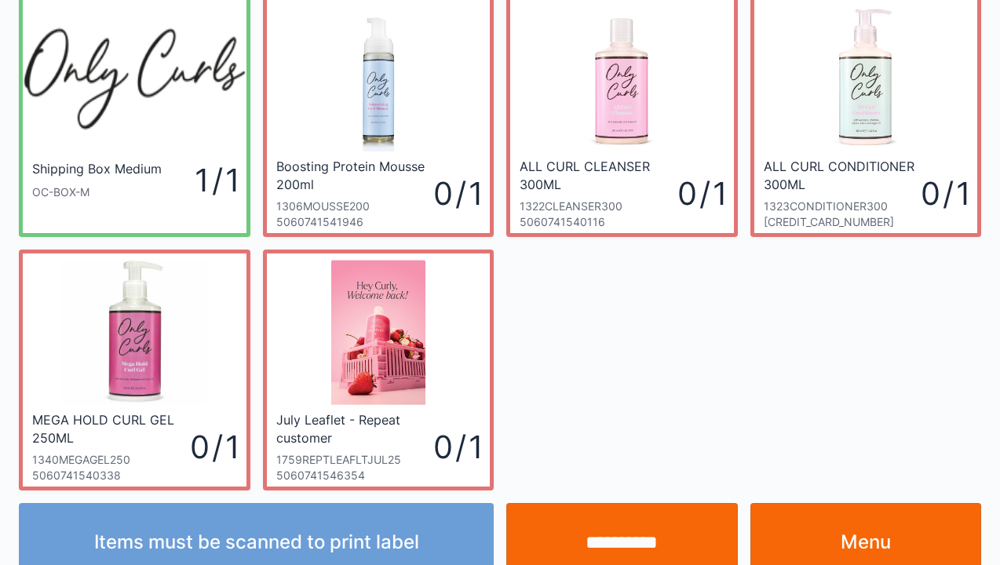
scroll to position [91, 0]
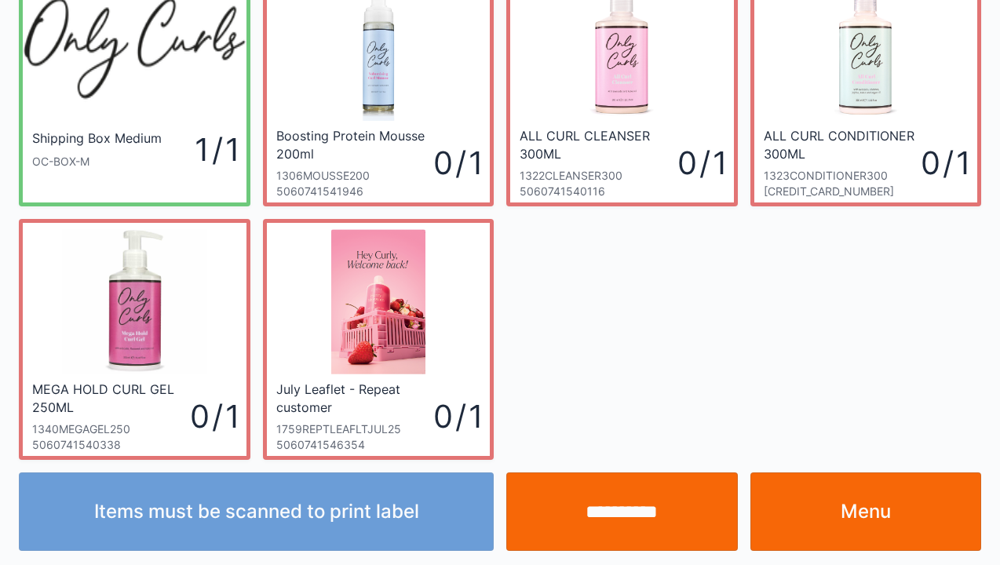
click at [867, 522] on link "Menu" at bounding box center [866, 511] width 232 height 78
